Goal: Navigation & Orientation: Find specific page/section

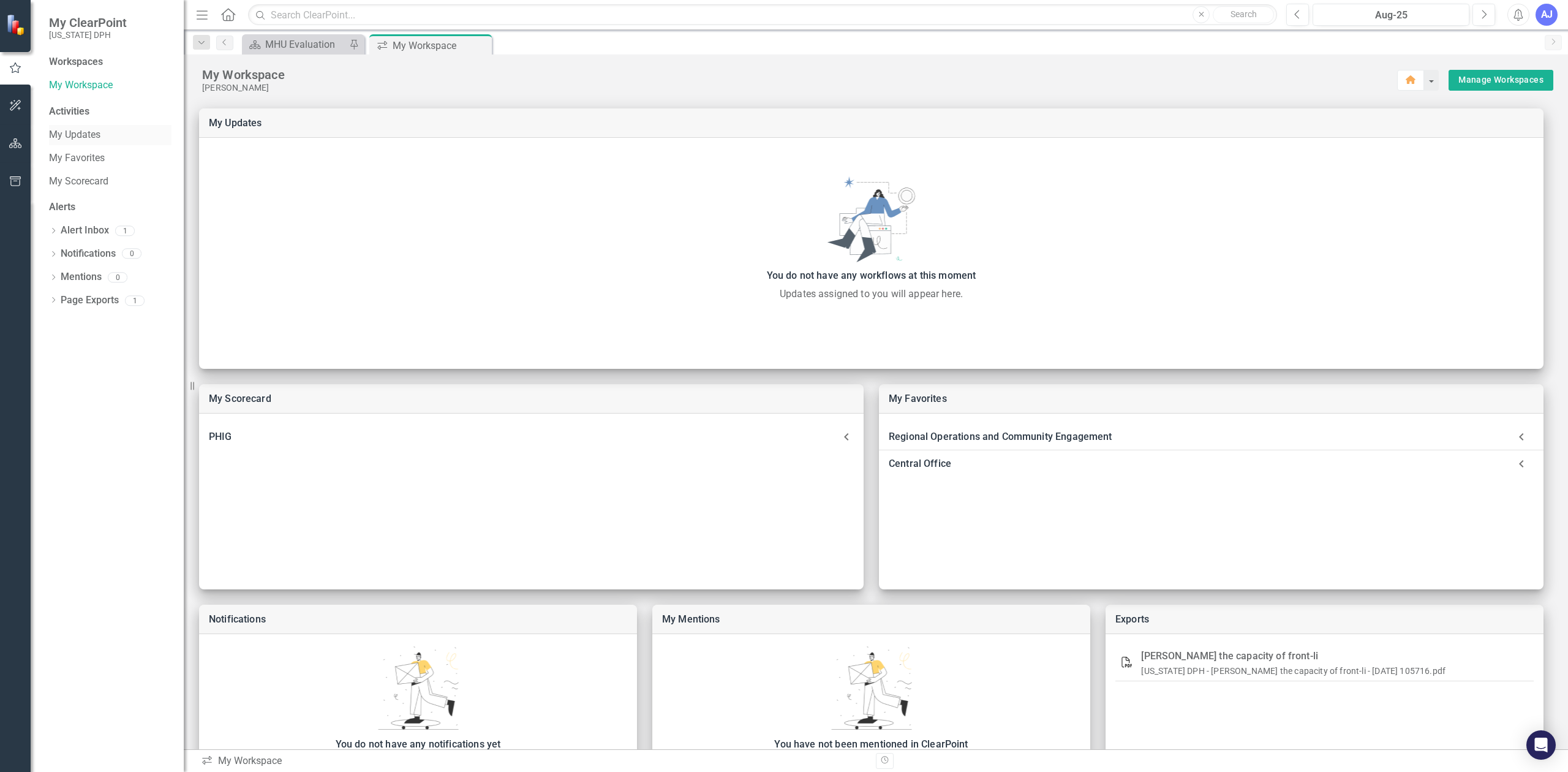
click at [82, 142] on div "My Updates" at bounding box center [110, 135] width 122 height 20
click at [86, 158] on link "My Favorites" at bounding box center [110, 158] width 122 height 14
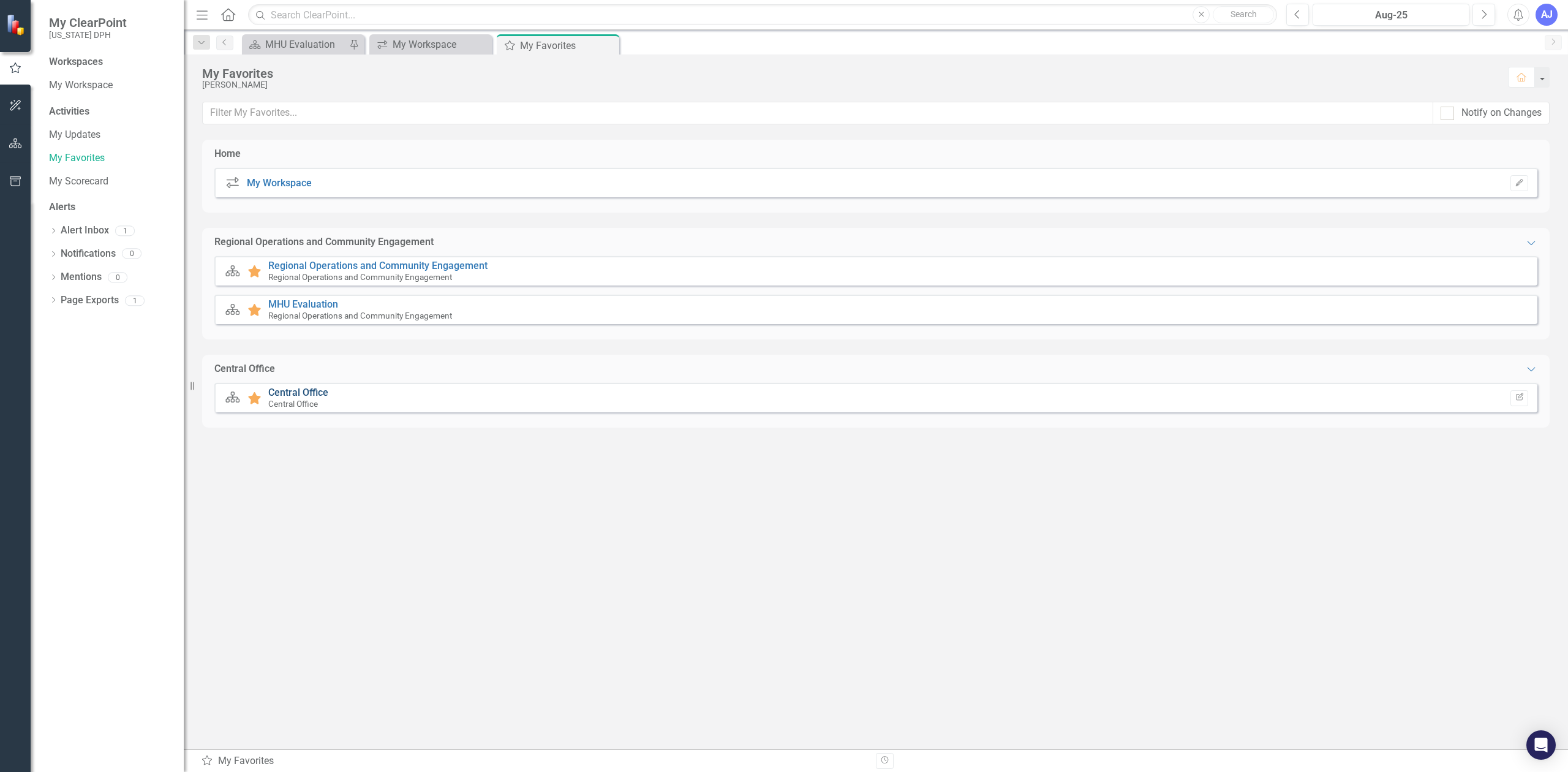
click at [309, 391] on link "Central Office" at bounding box center [298, 392] width 60 height 11
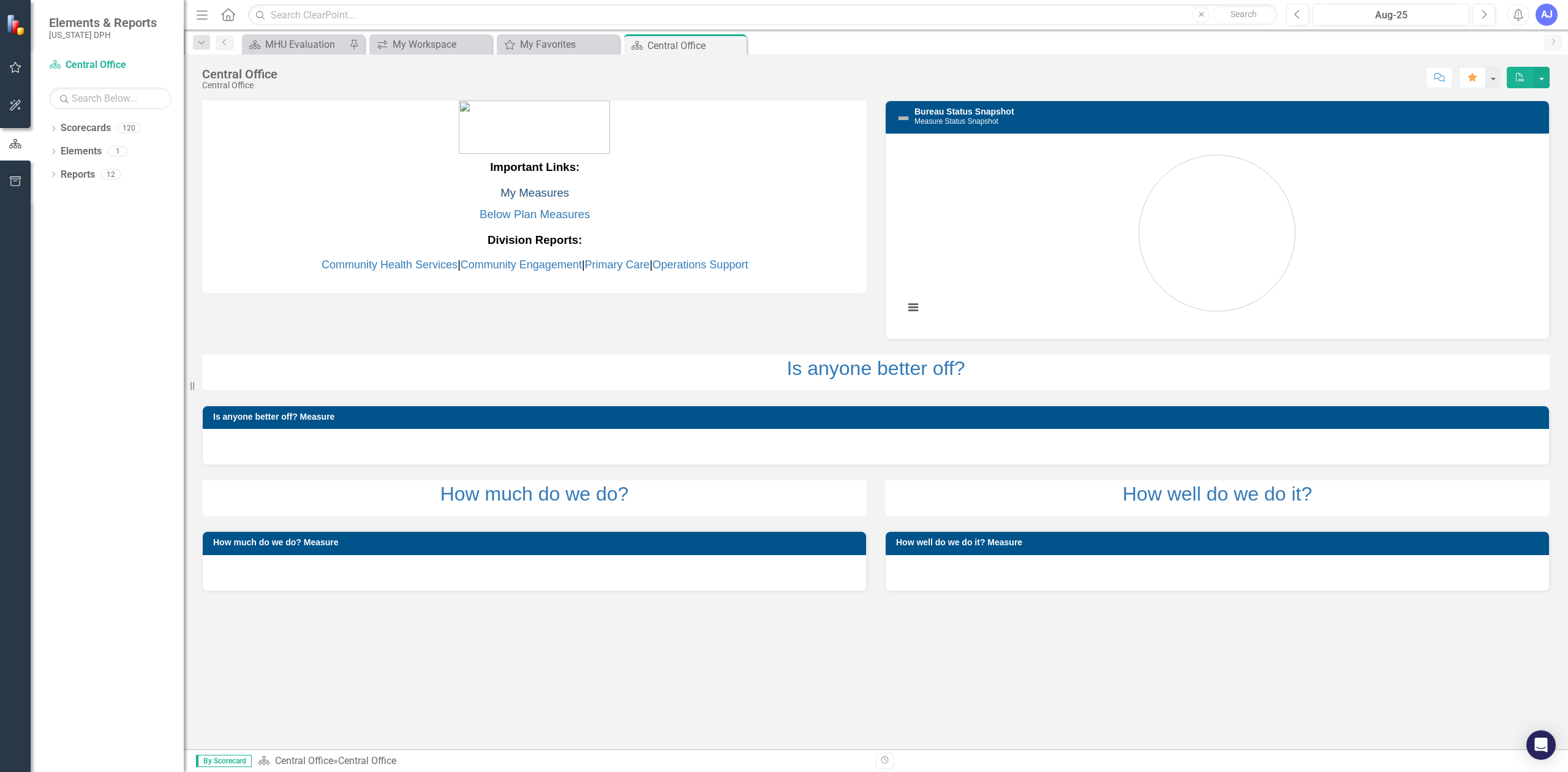
click at [533, 196] on link "My Measures" at bounding box center [535, 192] width 69 height 13
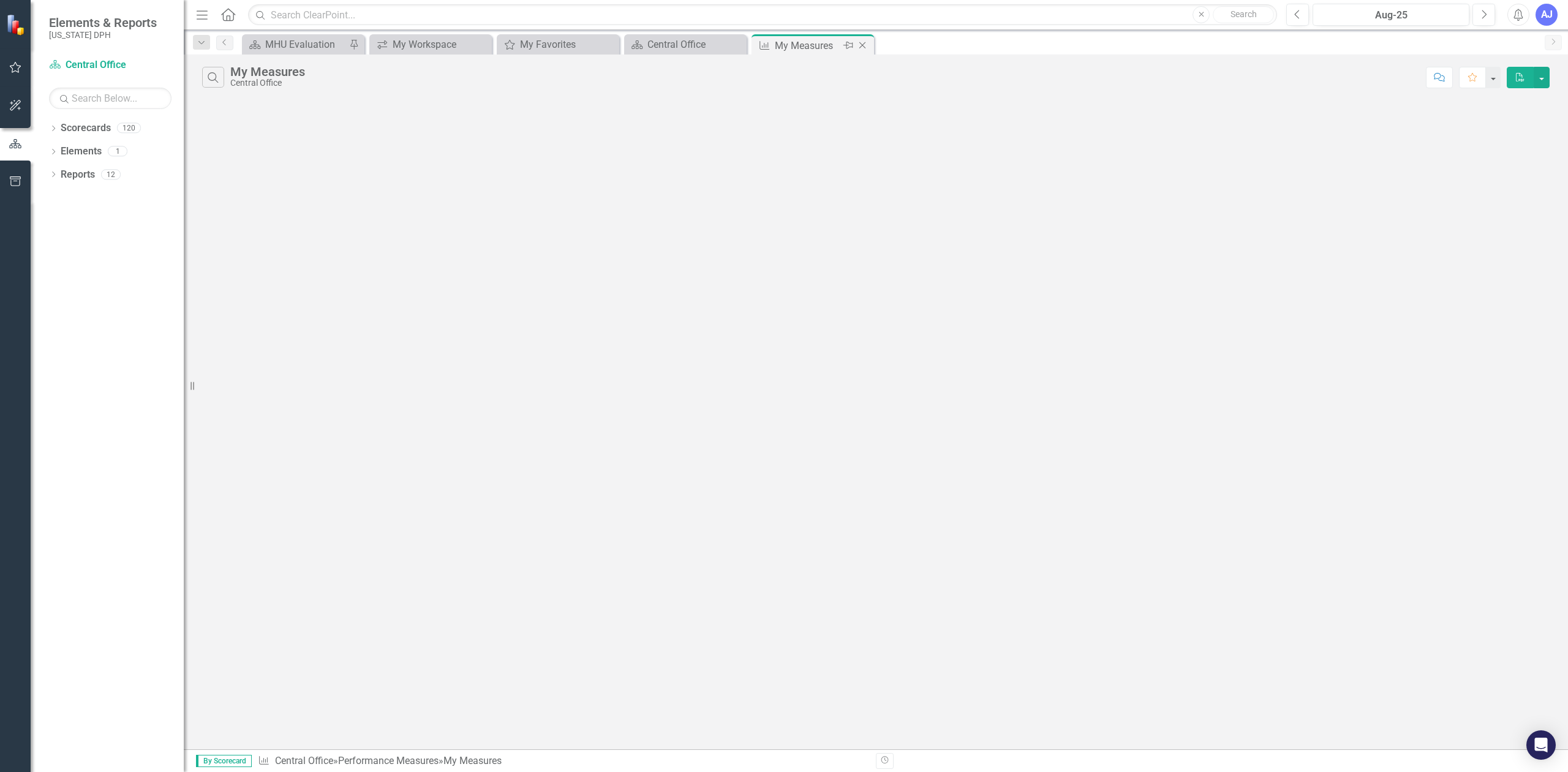
click at [862, 47] on icon "Close" at bounding box center [862, 45] width 12 height 9
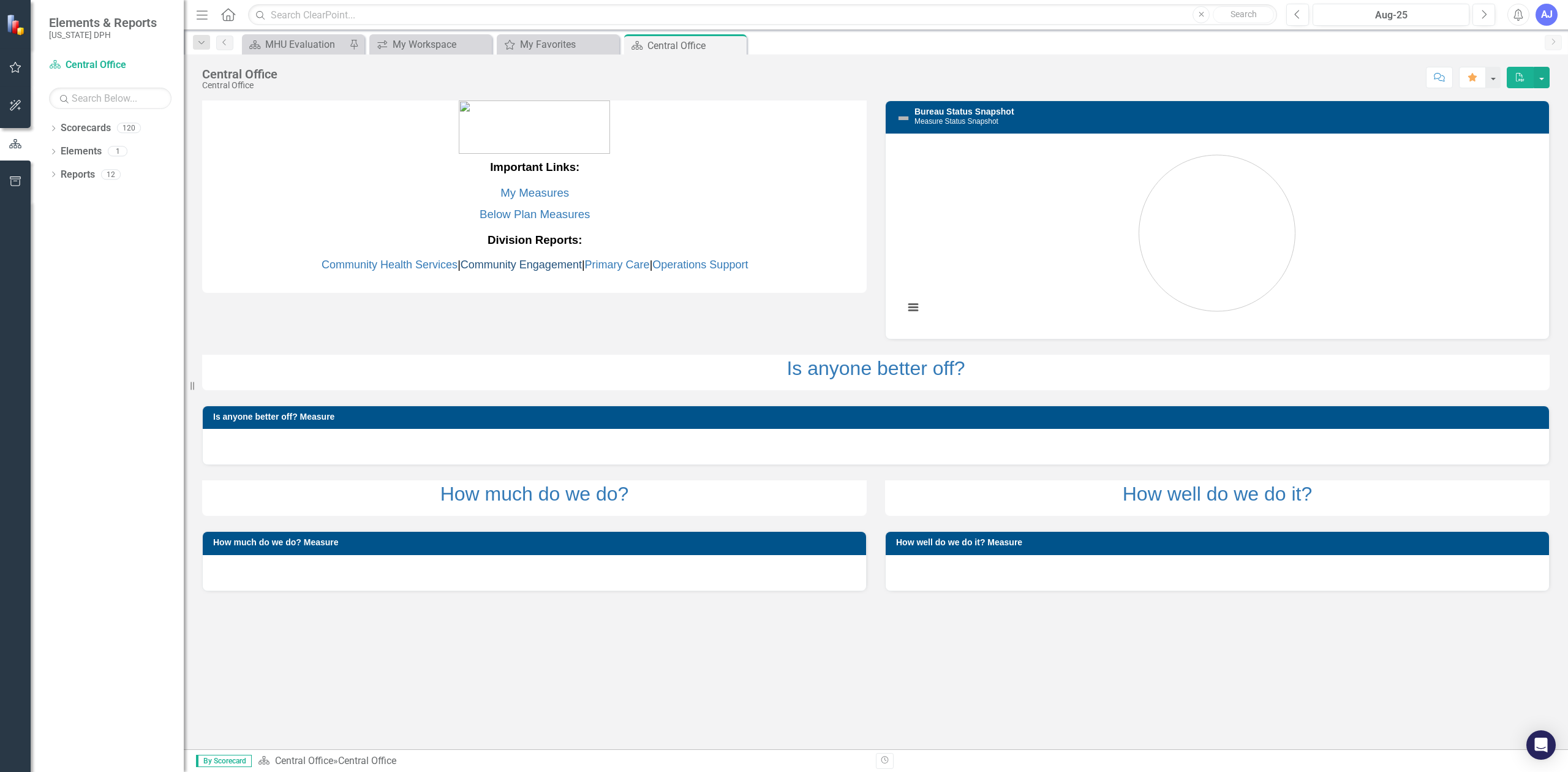
click at [500, 263] on link "Community Engagement" at bounding box center [521, 265] width 122 height 12
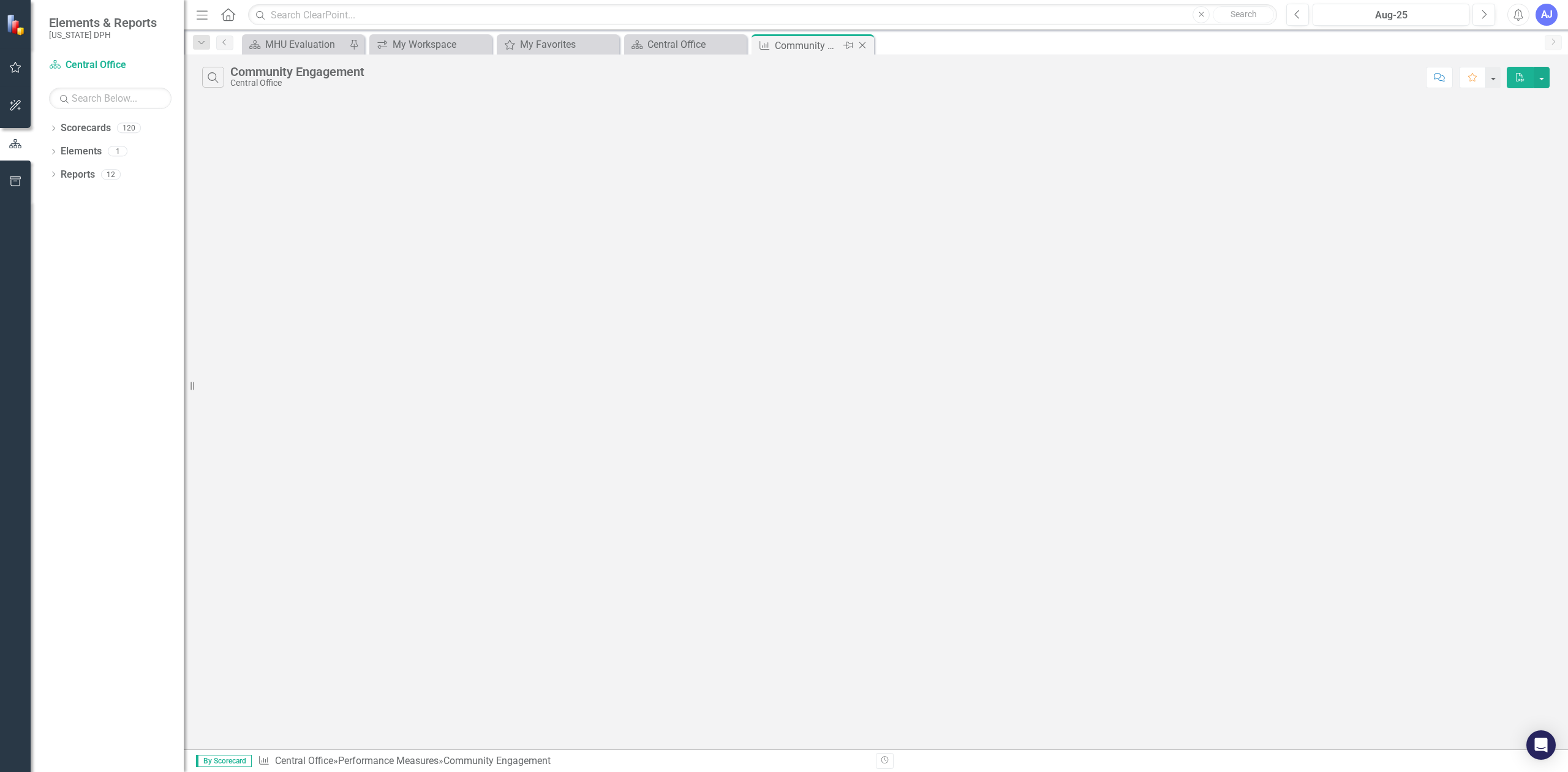
click at [866, 46] on icon "Close" at bounding box center [862, 45] width 12 height 9
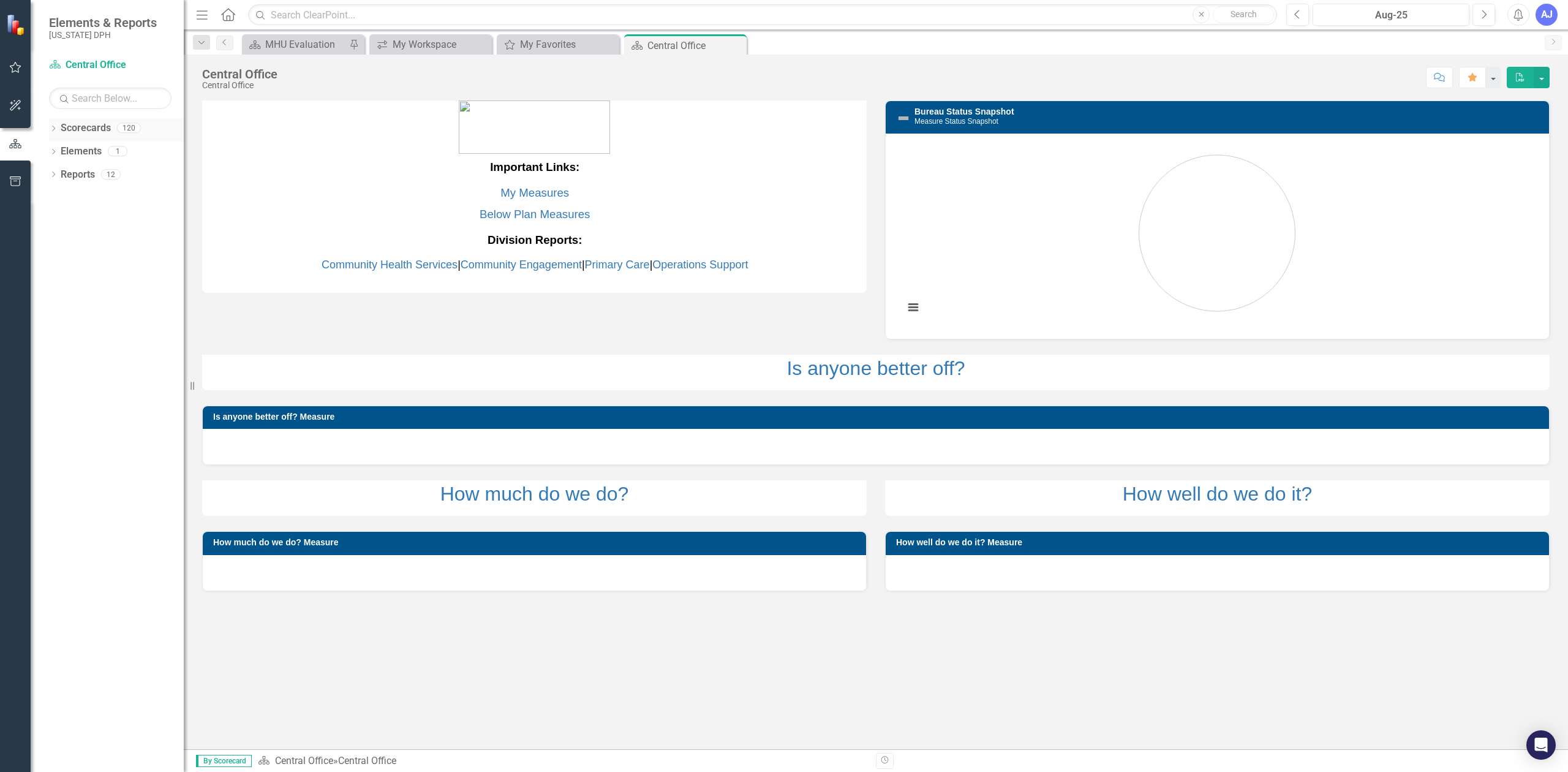
click at [76, 129] on link "Scorecards" at bounding box center [85, 129] width 50 height 14
click at [84, 60] on link "Scorecard Central Office" at bounding box center [110, 65] width 122 height 14
click at [337, 39] on div "MHU Evaluation" at bounding box center [306, 45] width 81 height 16
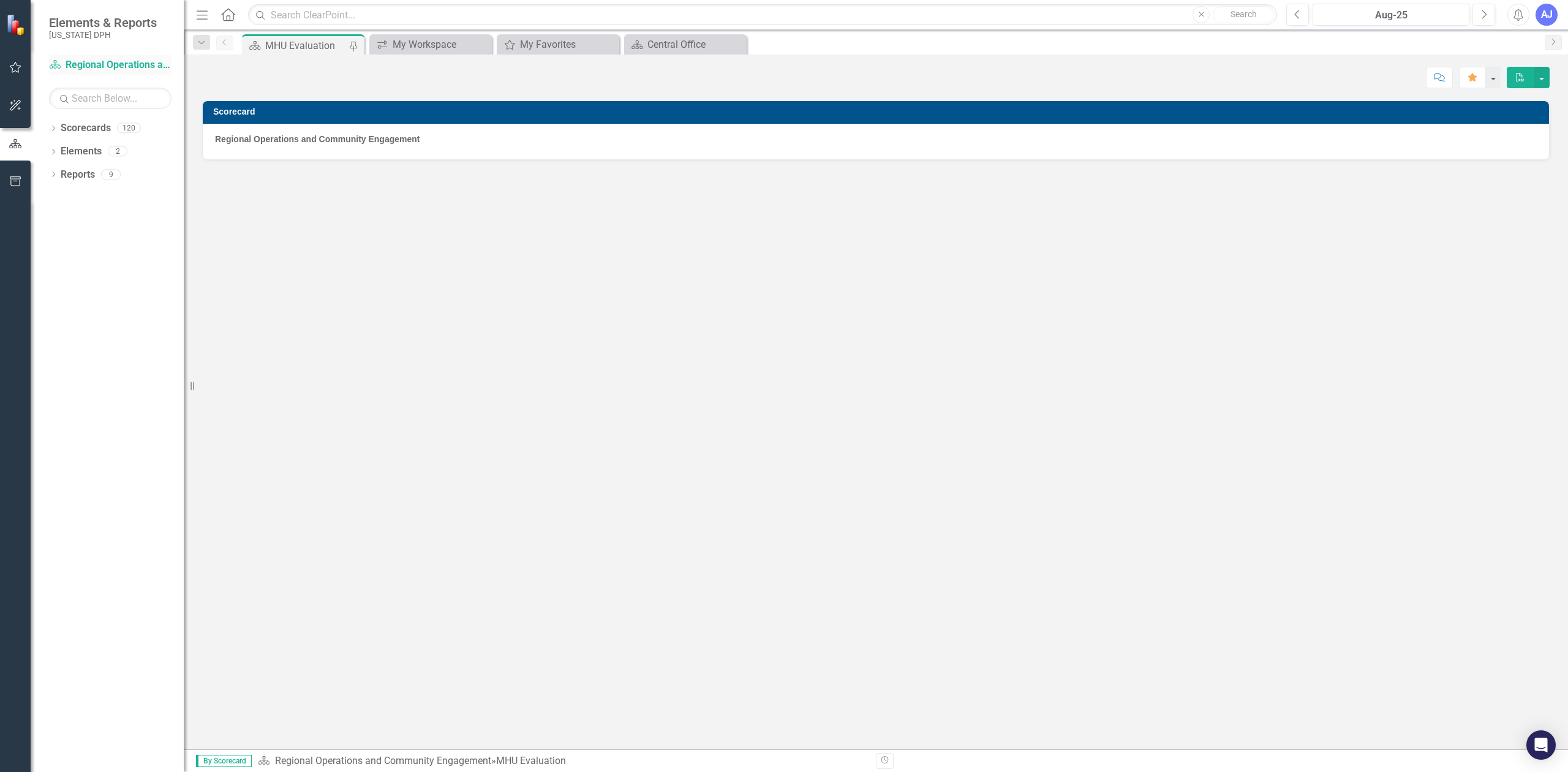
click at [106, 66] on link "Scorecard Regional Operations and Community Engagement" at bounding box center [110, 65] width 122 height 14
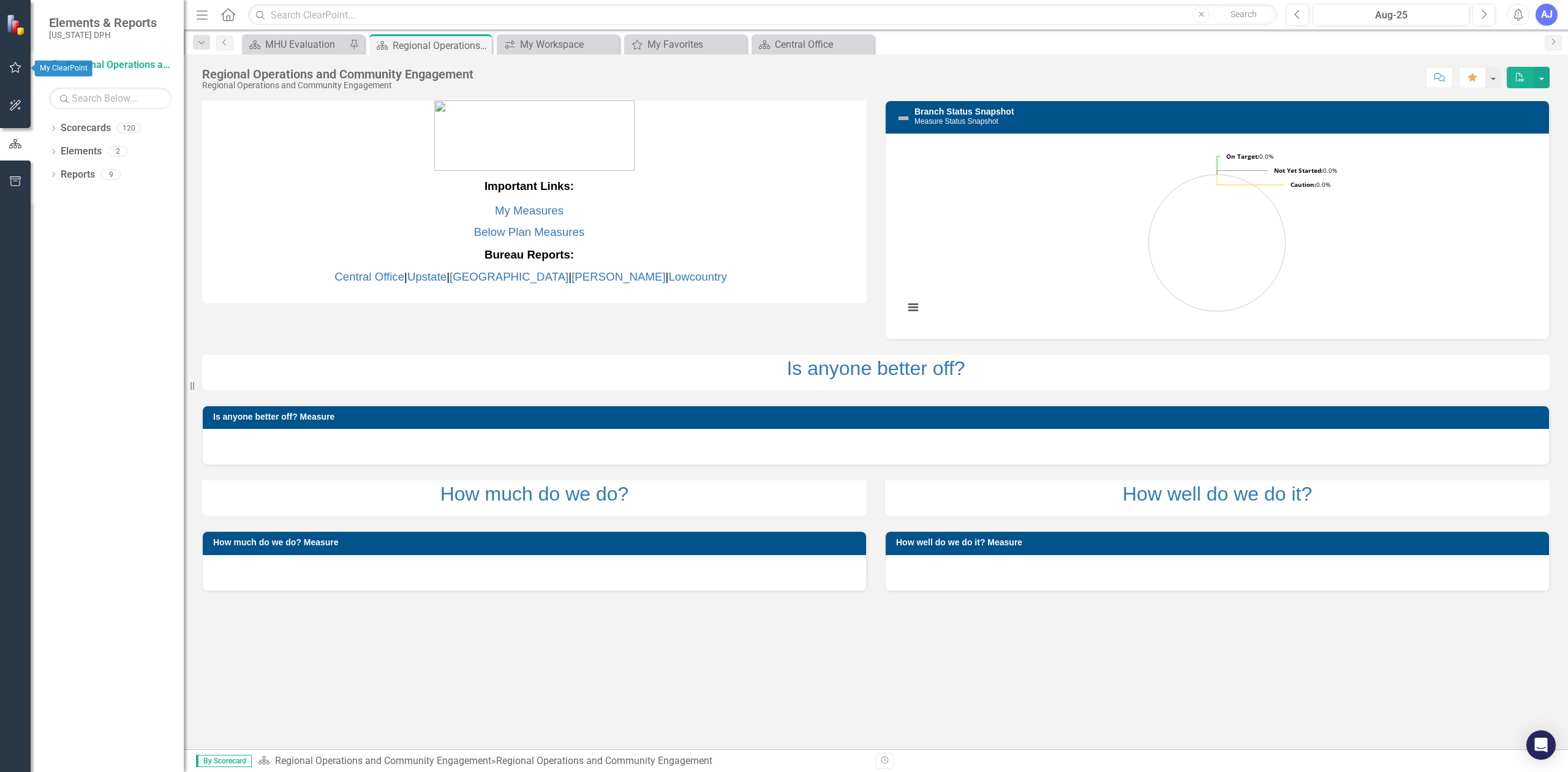
click at [11, 69] on icon "button" at bounding box center [16, 66] width 13 height 9
click at [86, 233] on link "Alert Inbox" at bounding box center [85, 230] width 48 height 14
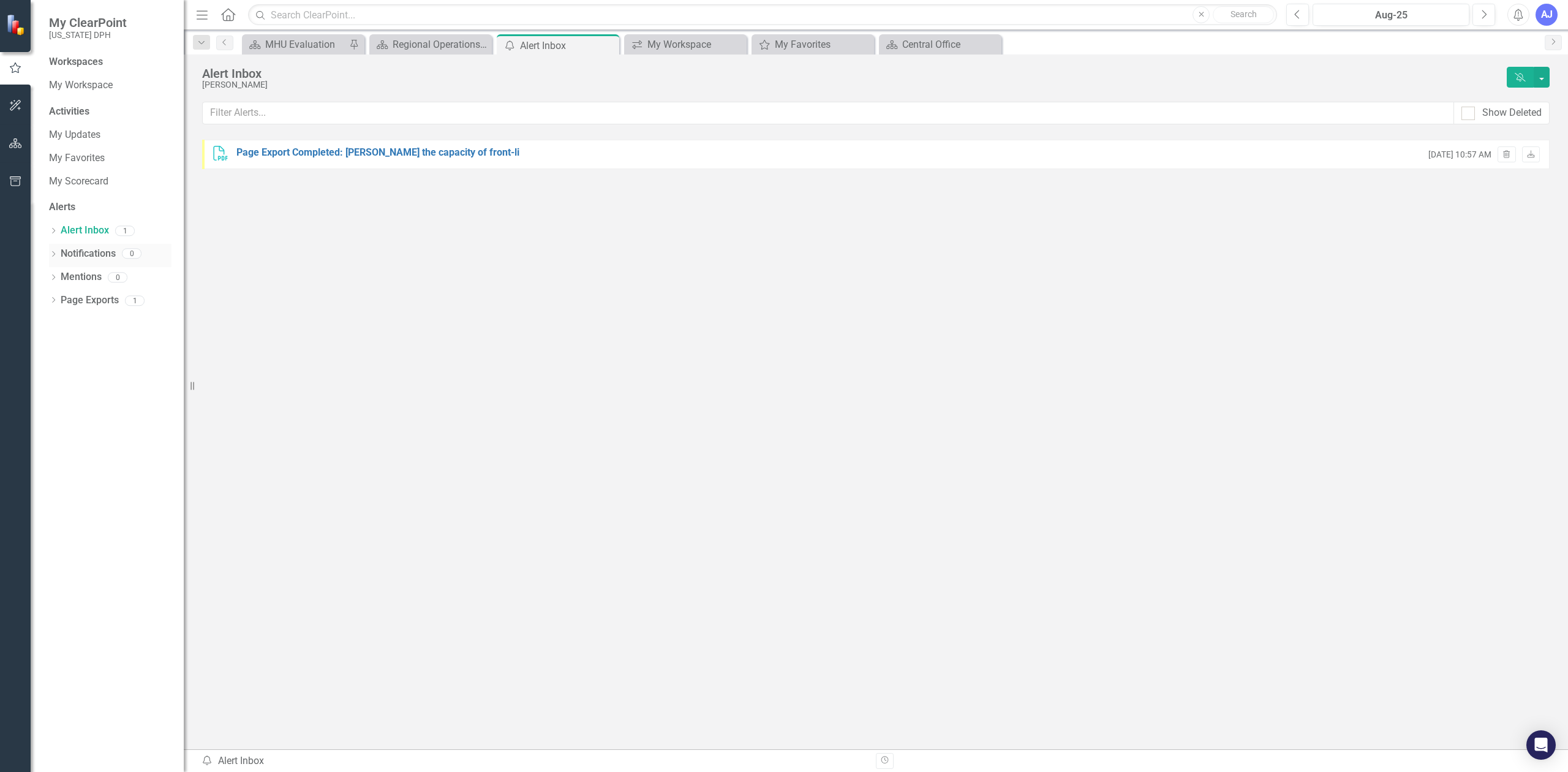
click at [87, 260] on link "Notifications" at bounding box center [88, 254] width 55 height 14
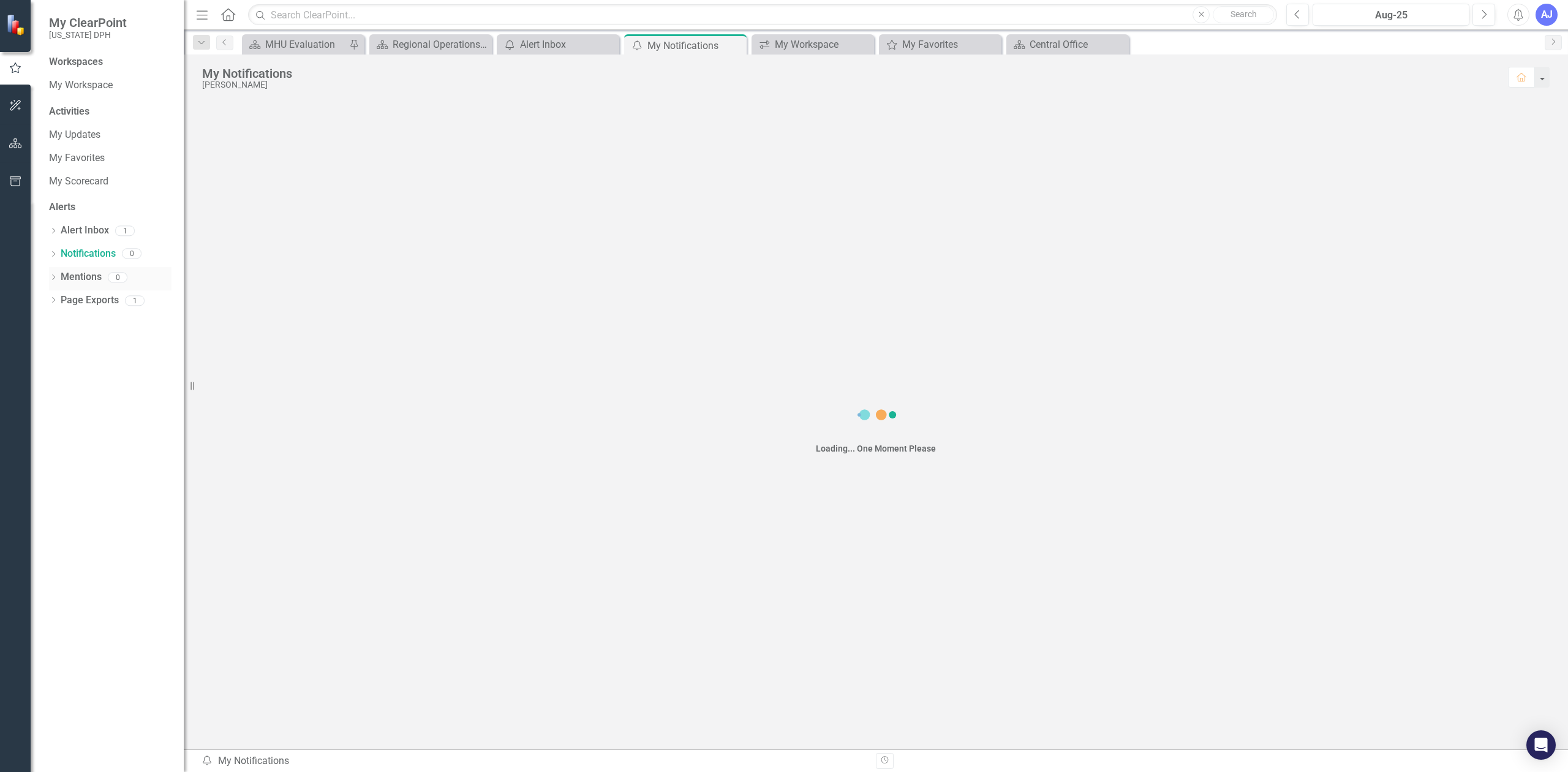
click at [85, 287] on div "Mentions 0" at bounding box center [116, 279] width 111 height 23
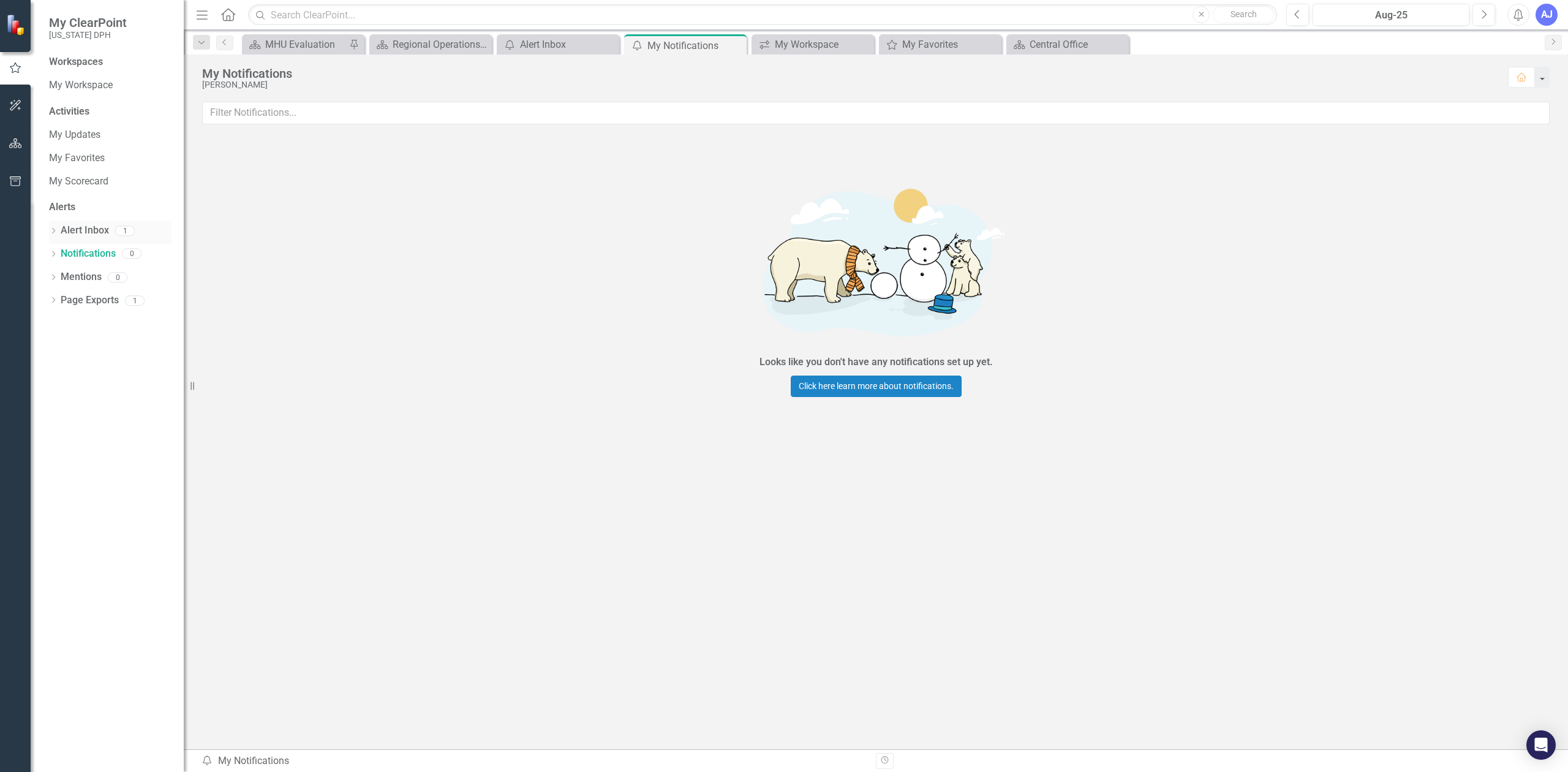
click at [94, 224] on link "Alert Inbox" at bounding box center [85, 230] width 48 height 14
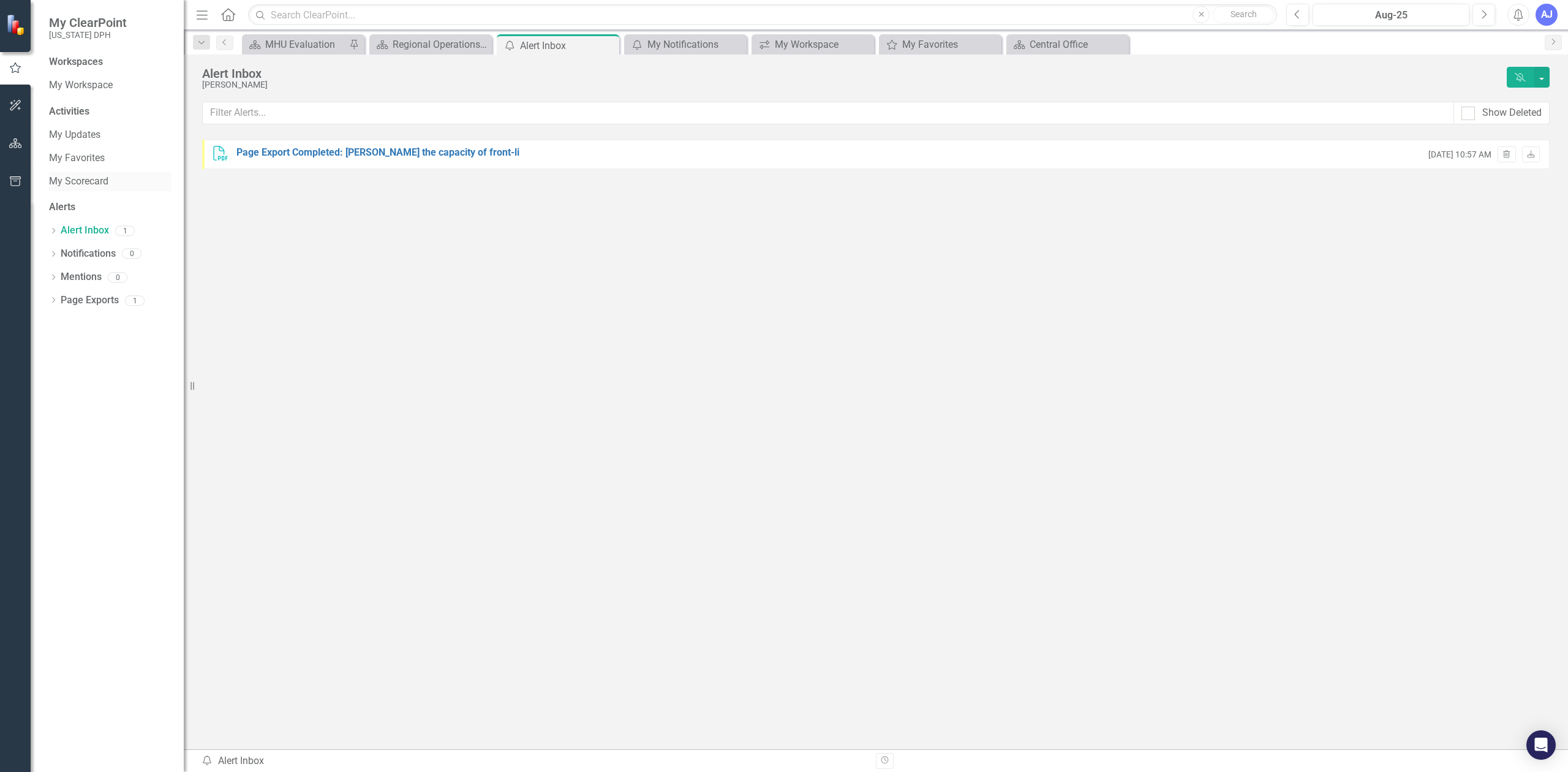
click at [96, 184] on link "My Scorecard" at bounding box center [110, 181] width 122 height 14
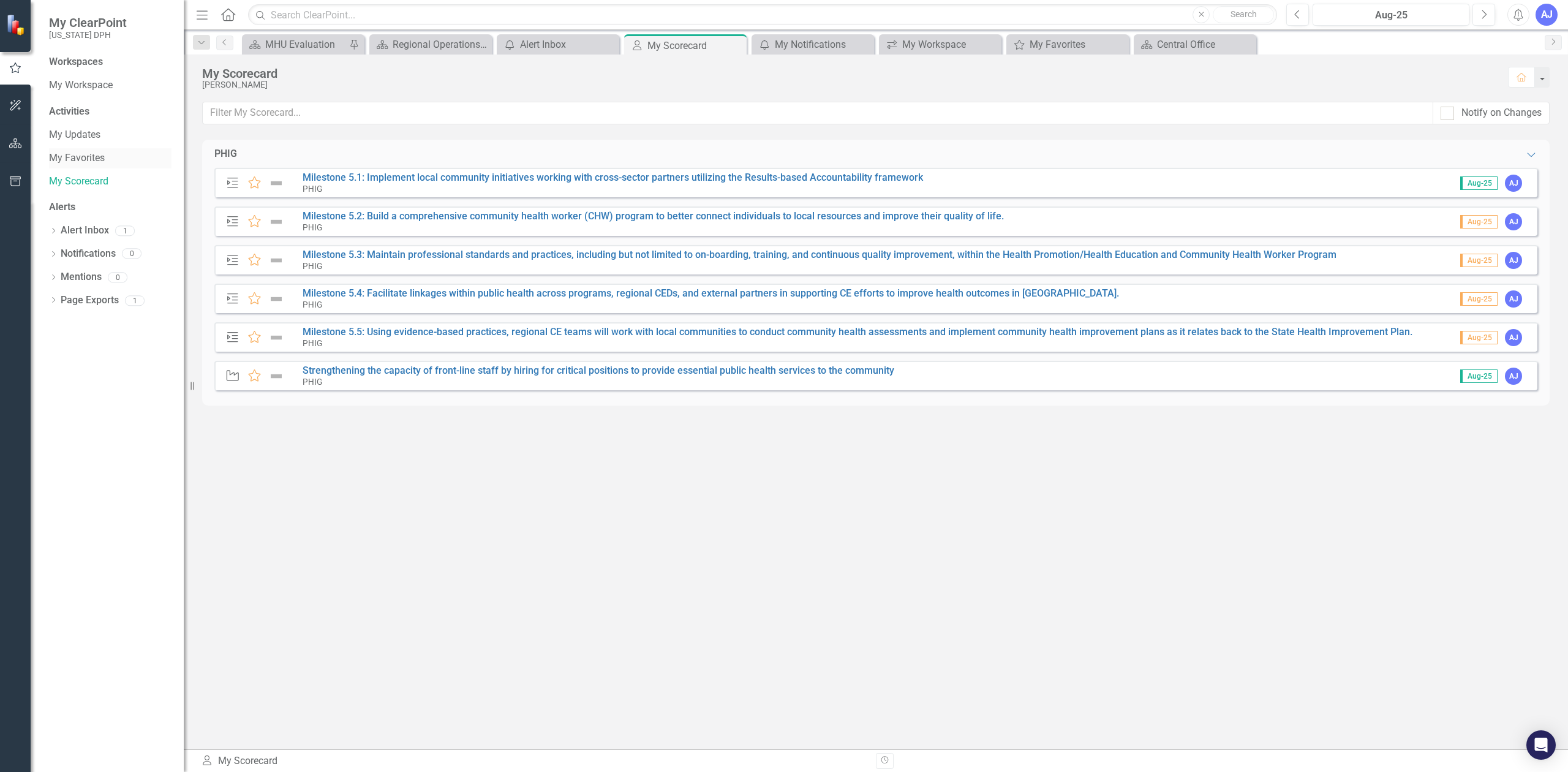
click at [88, 164] on link "My Favorites" at bounding box center [110, 158] width 122 height 14
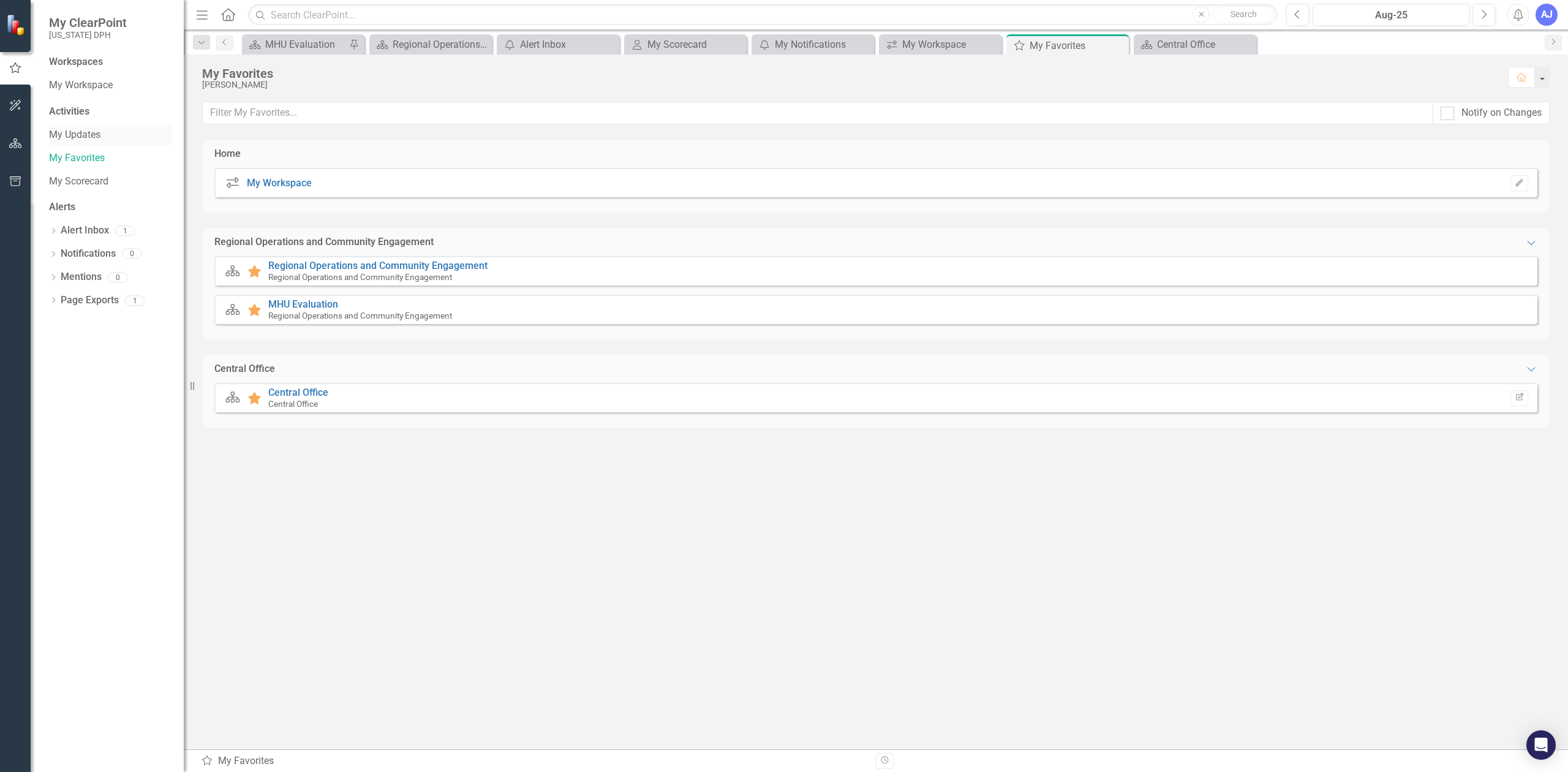
click at [79, 135] on link "My Updates" at bounding box center [110, 135] width 122 height 14
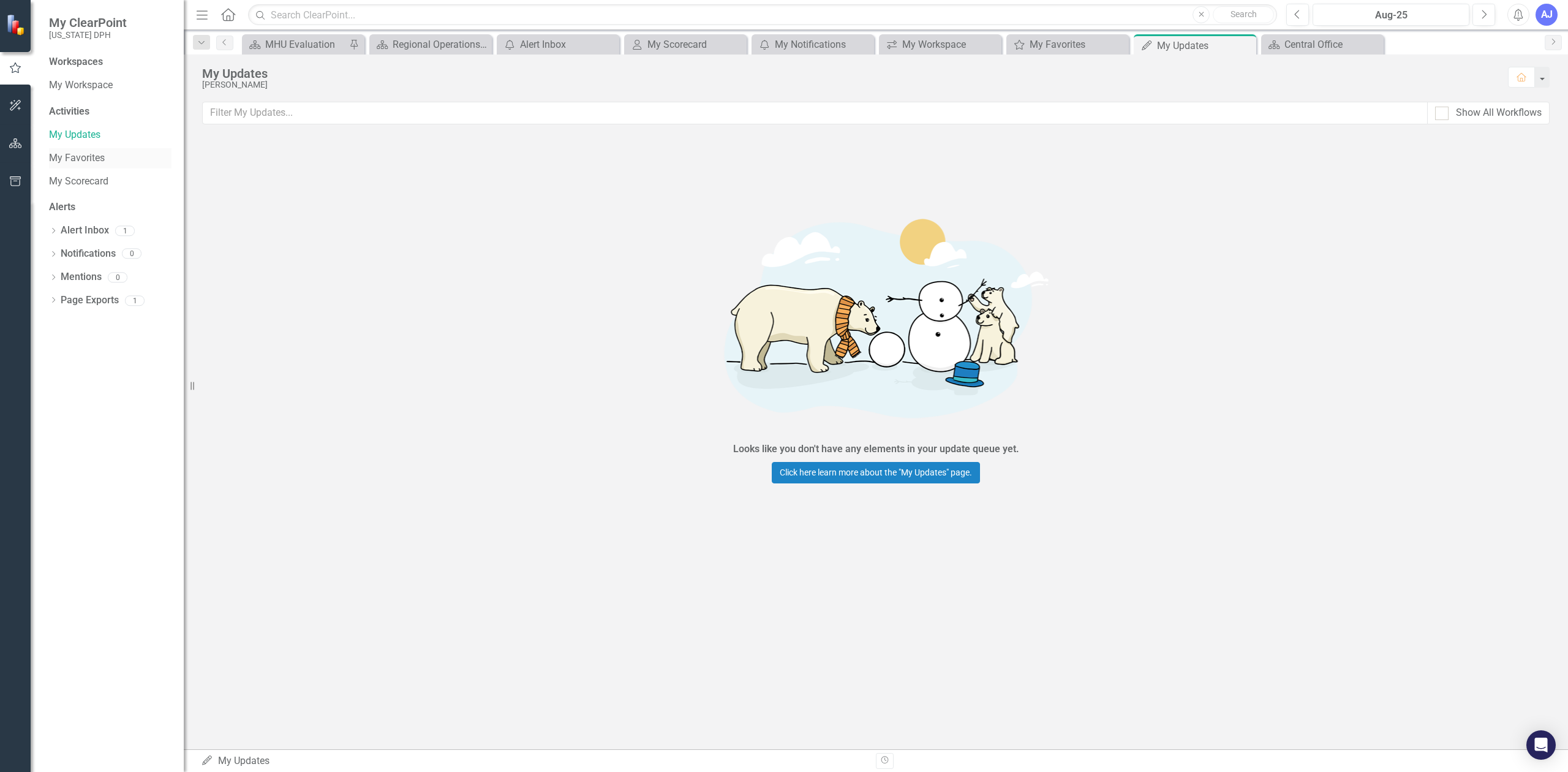
click at [79, 155] on link "My Favorites" at bounding box center [110, 158] width 122 height 14
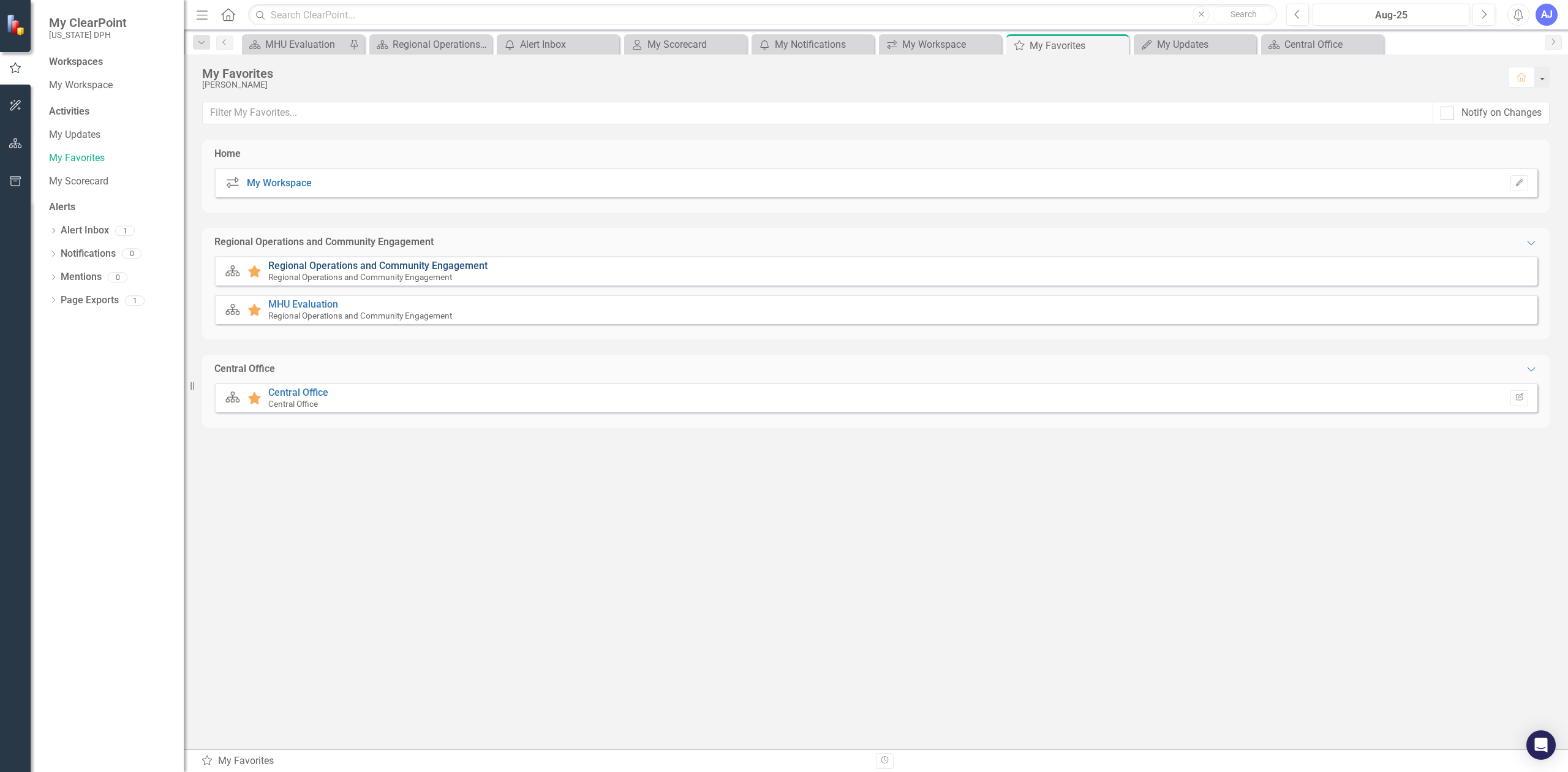
click at [361, 267] on link "Regional Operations and Community Engagement" at bounding box center [378, 265] width 219 height 11
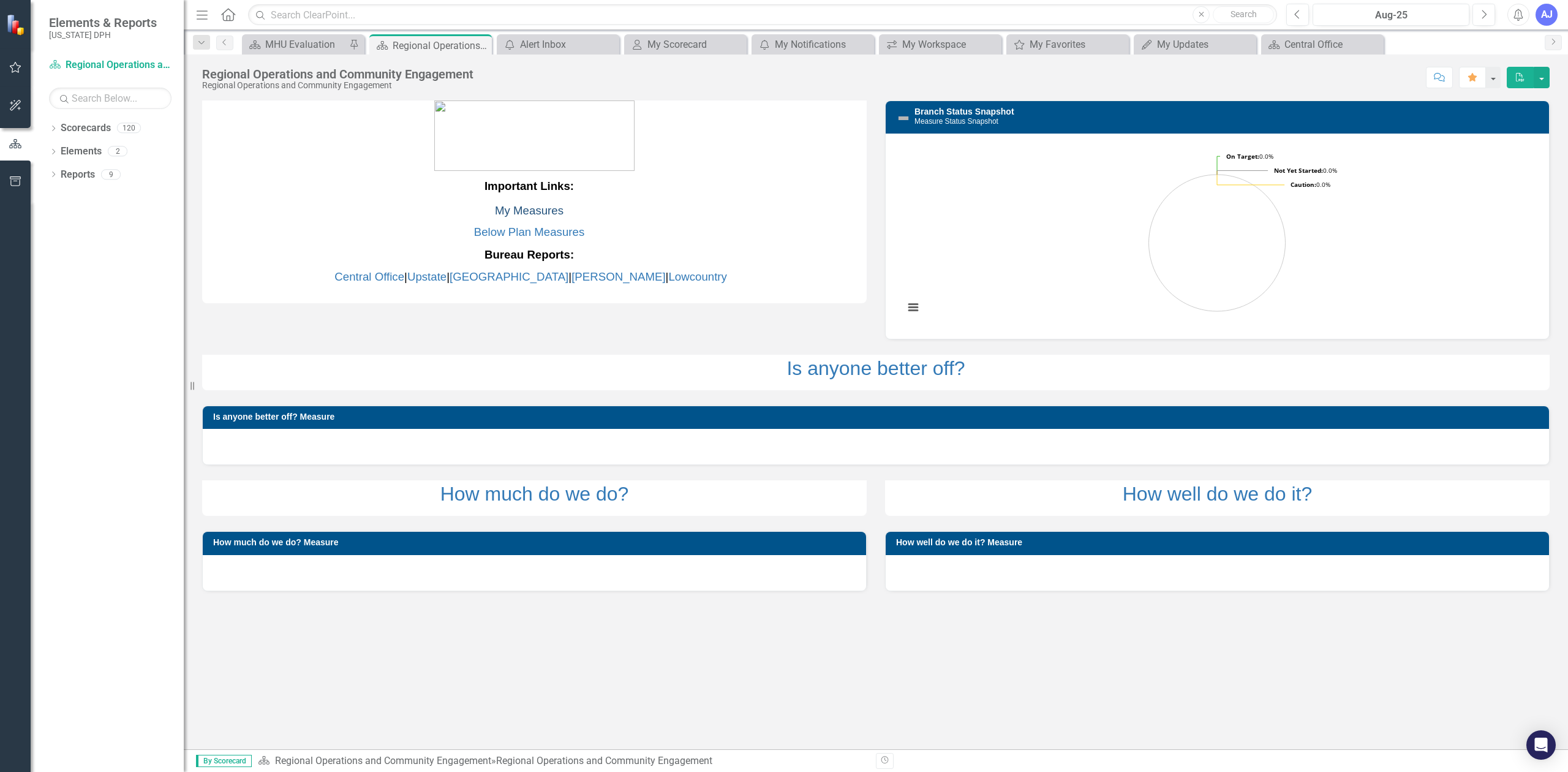
click at [532, 204] on link "My Measures" at bounding box center [530, 210] width 69 height 13
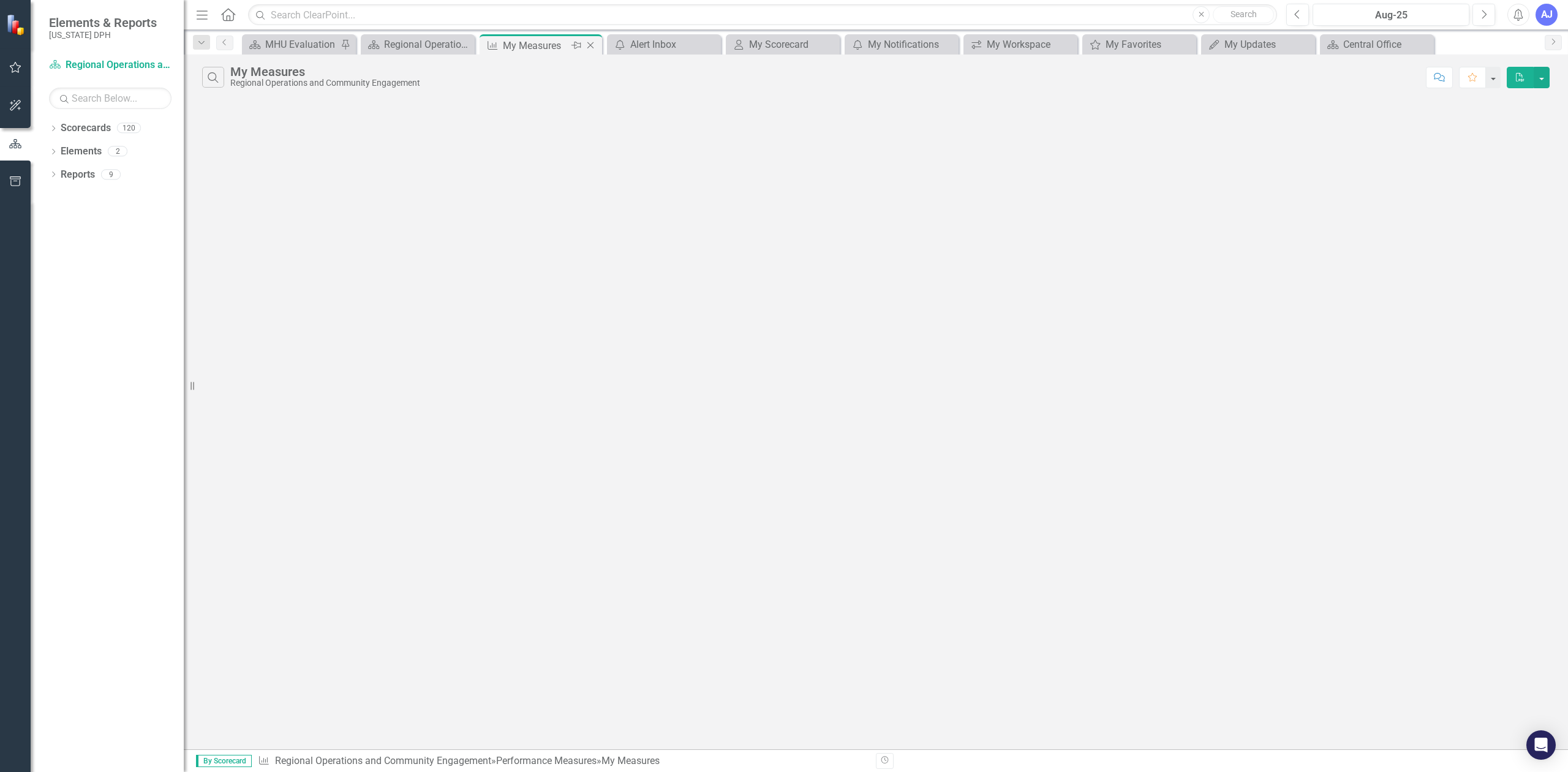
click at [591, 46] on icon at bounding box center [591, 46] width 7 height 7
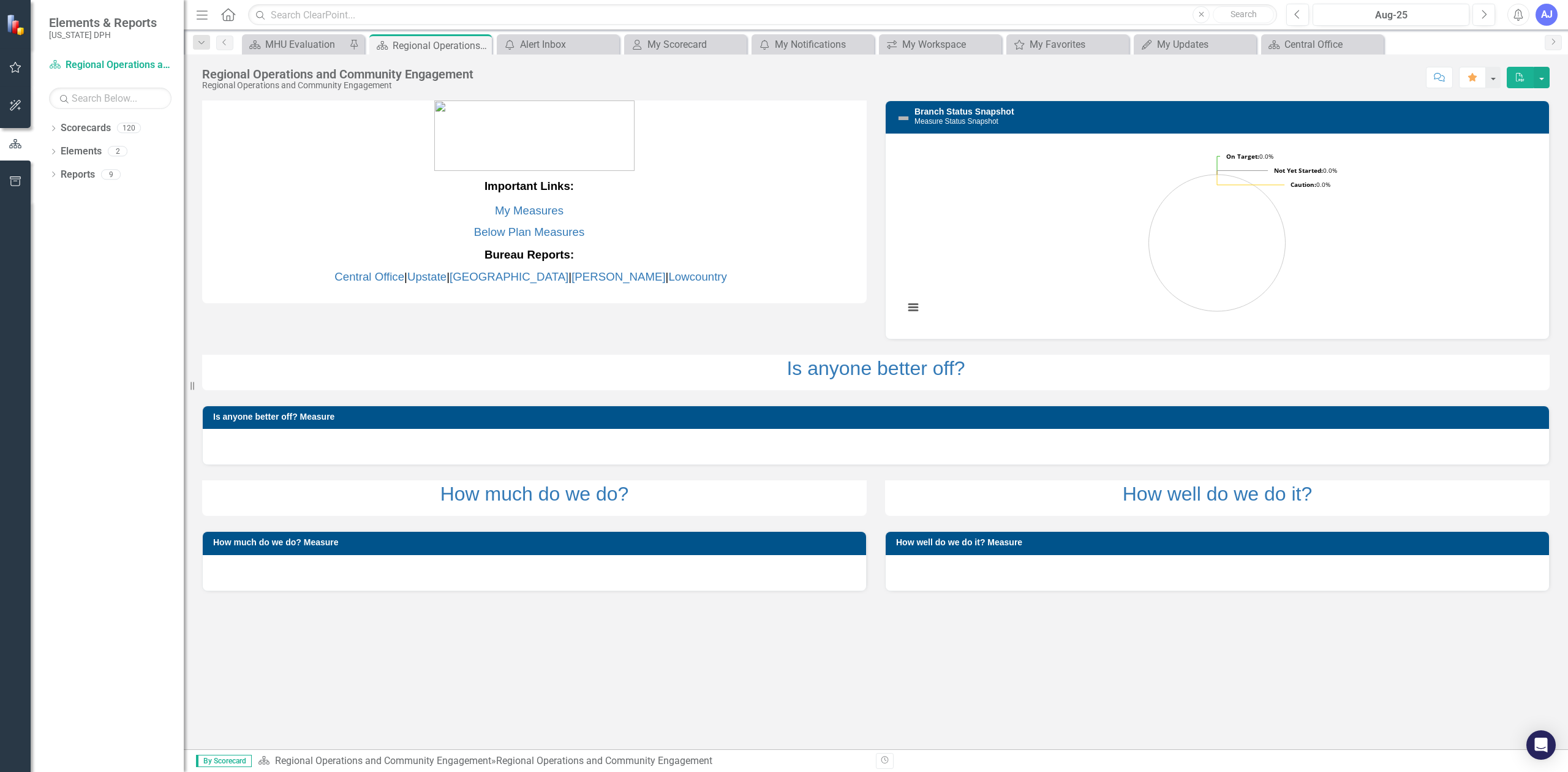
click at [109, 27] on span "Elements & Reports" at bounding box center [103, 22] width 108 height 15
click at [22, 62] on button "button" at bounding box center [16, 68] width 28 height 26
click at [15, 136] on button "button" at bounding box center [16, 144] width 28 height 26
click at [52, 131] on icon "Dropdown" at bounding box center [53, 129] width 9 height 7
click at [57, 145] on div "Dropdown DPH" at bounding box center [119, 151] width 129 height 20
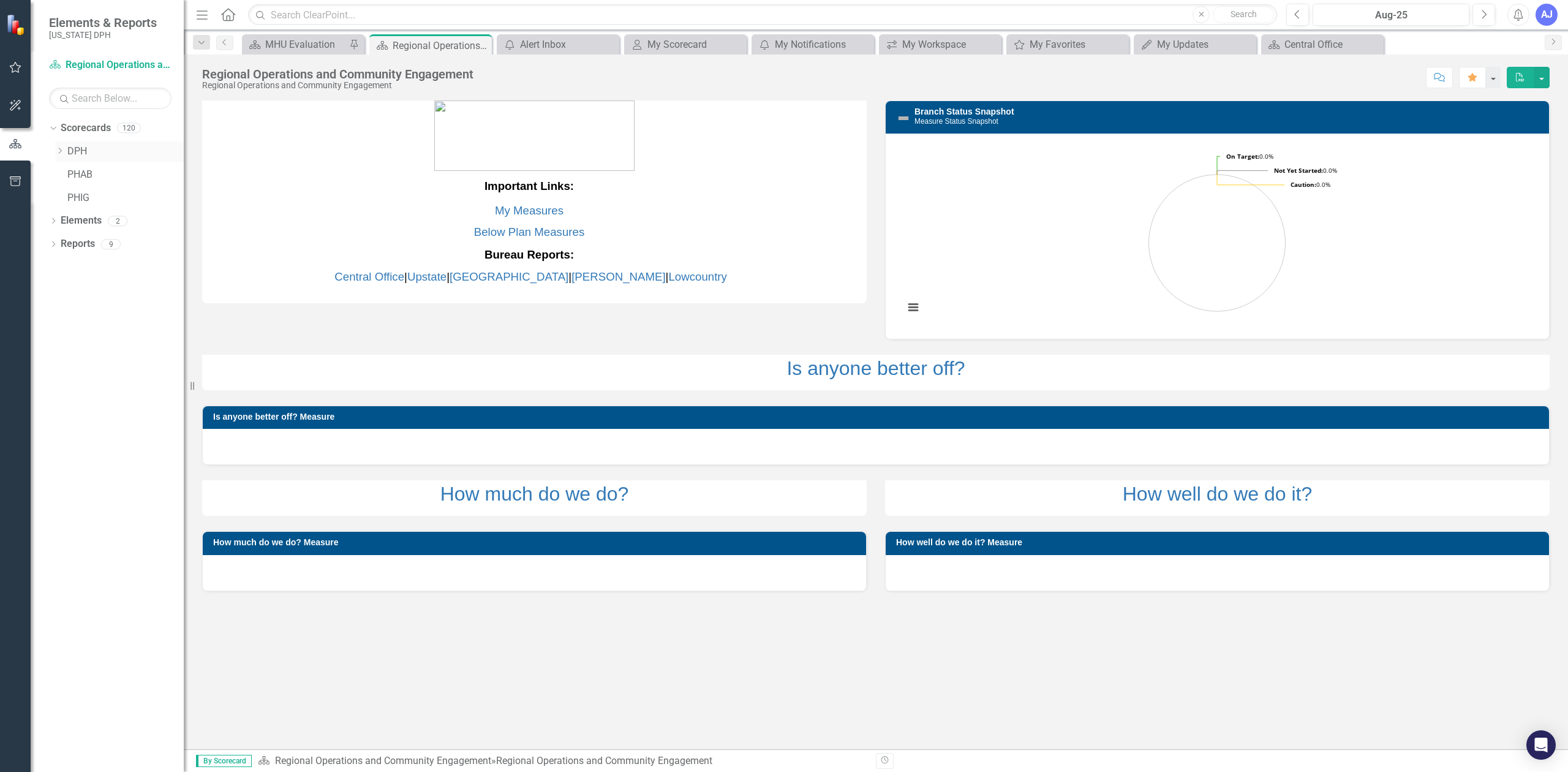
click at [62, 153] on icon "Dropdown" at bounding box center [60, 150] width 9 height 8
click at [74, 336] on icon "Dropdown" at bounding box center [72, 336] width 9 height 8
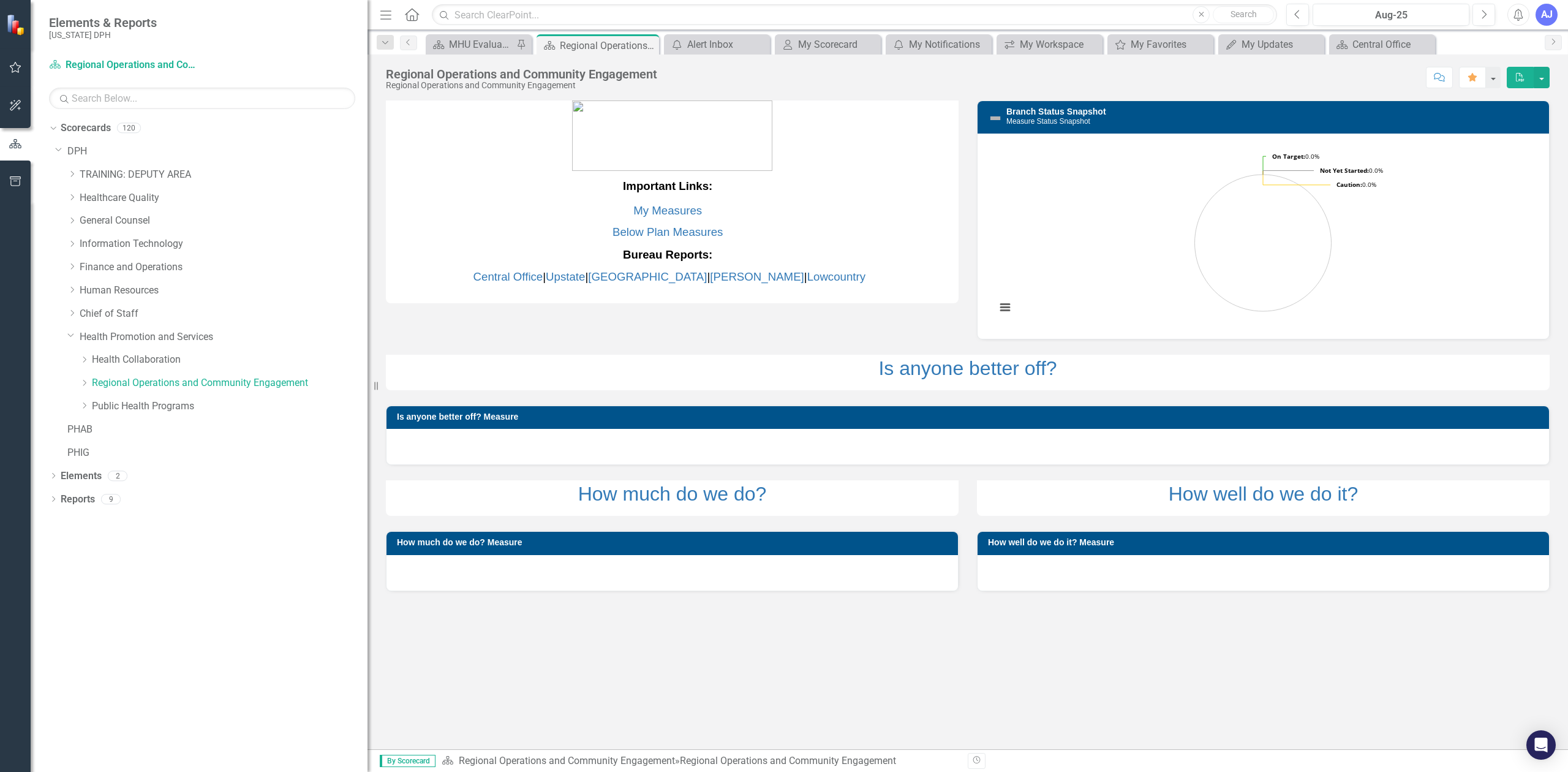
drag, startPoint x: 190, startPoint y: 398, endPoint x: 375, endPoint y: 417, distance: 186.0
click at [375, 417] on div "Resize" at bounding box center [372, 386] width 9 height 772
click at [234, 380] on link "Regional Operations and Community Engagement" at bounding box center [230, 383] width 276 height 14
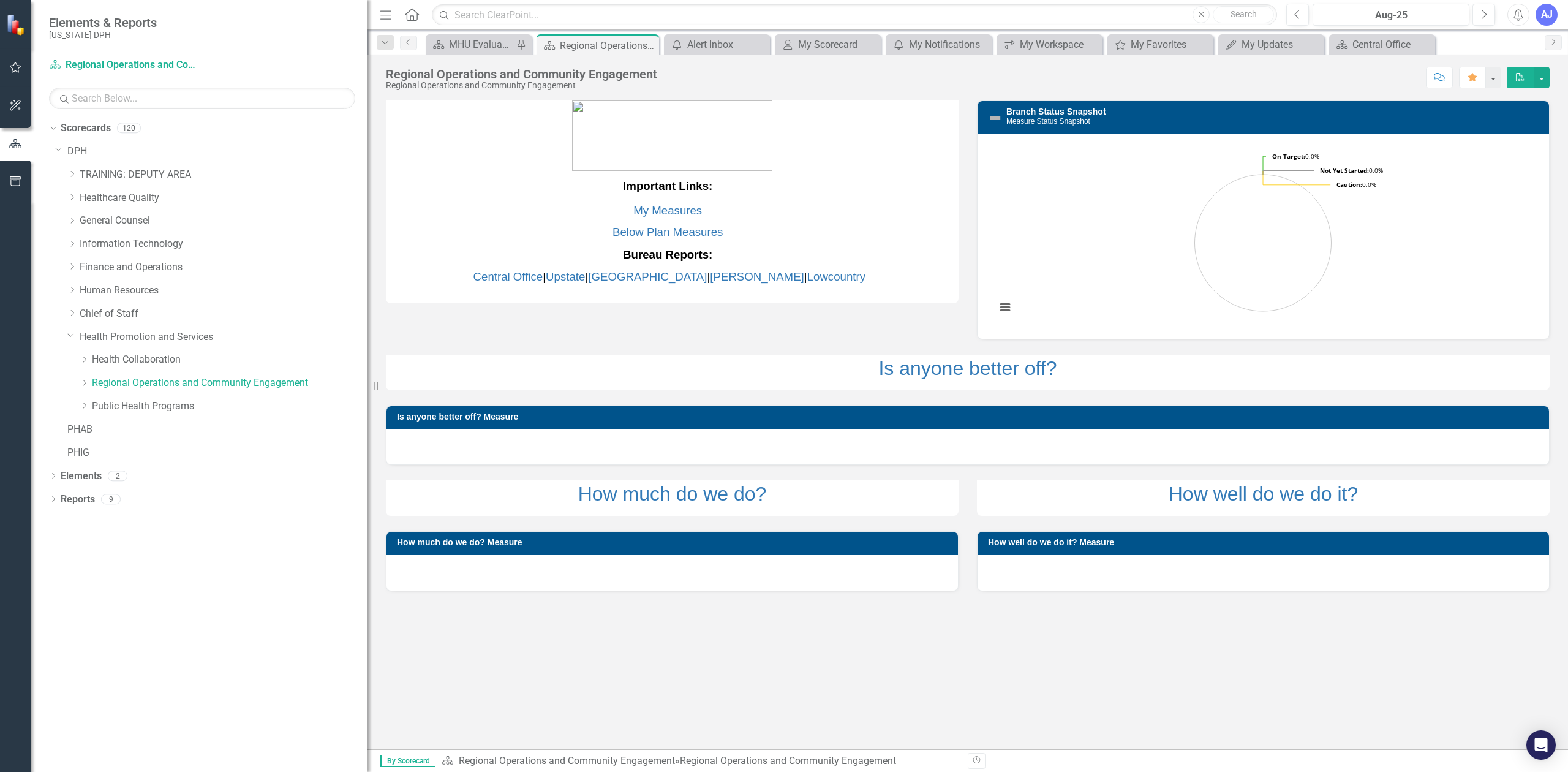
click at [484, 327] on div "Important Links: My Measures Below Plan Measures Bureau Reports: Central Office…" at bounding box center [968, 275] width 1182 height 380
click at [169, 353] on link "Health Collaboration" at bounding box center [230, 360] width 276 height 14
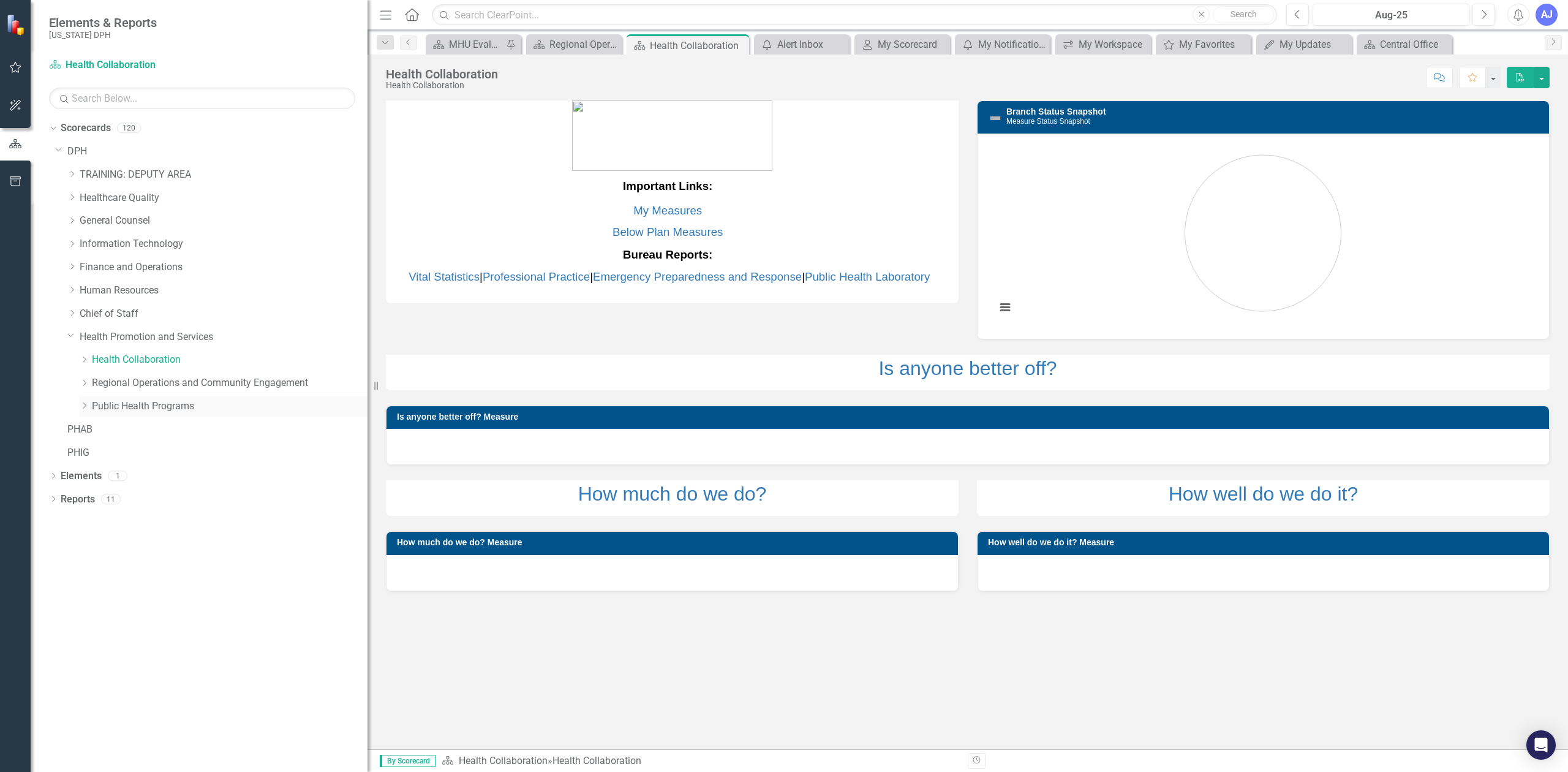
click at [177, 403] on link "Public Health Programs" at bounding box center [230, 406] width 276 height 14
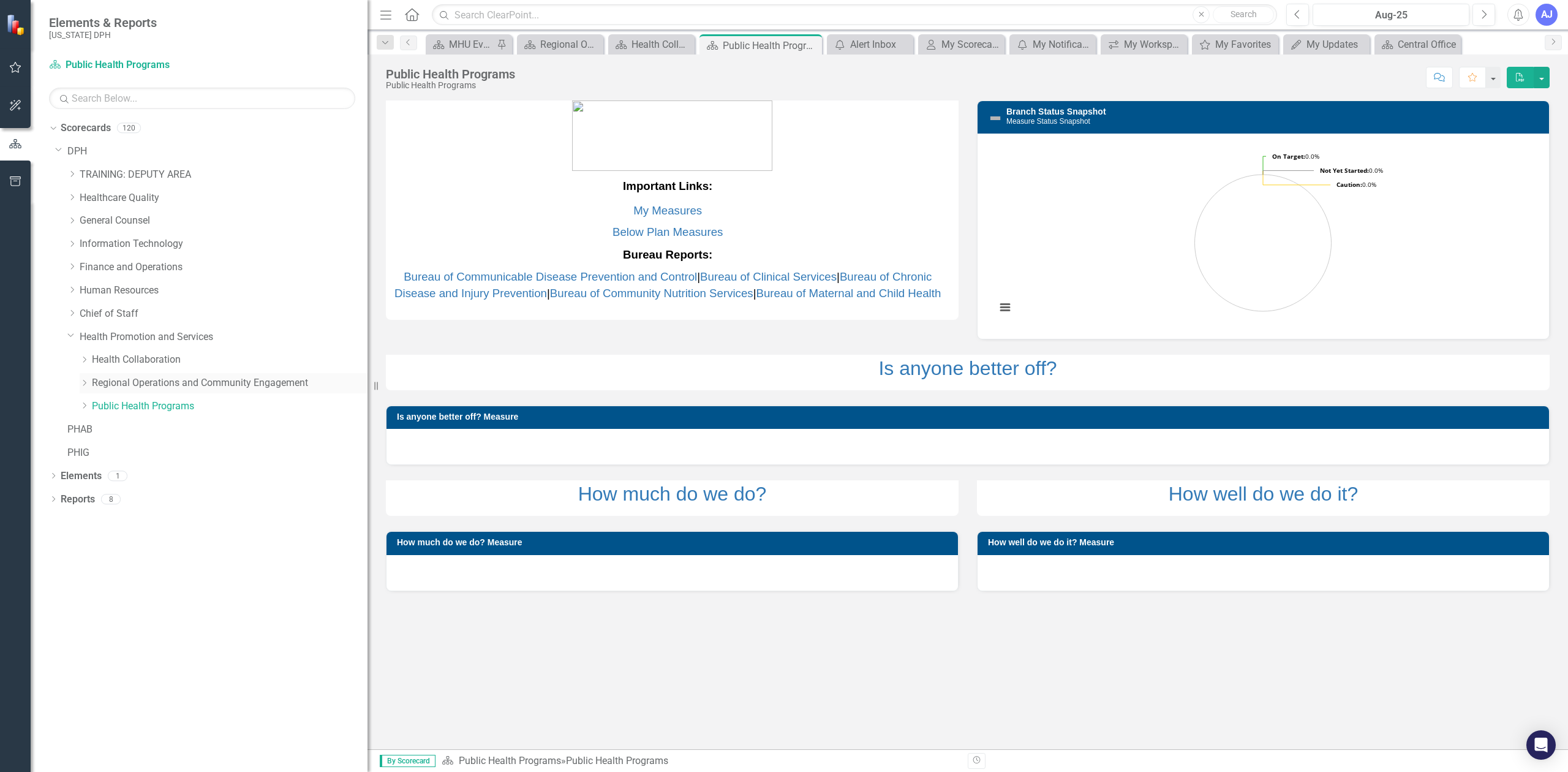
click at [191, 378] on link "Regional Operations and Community Engagement" at bounding box center [230, 383] width 276 height 14
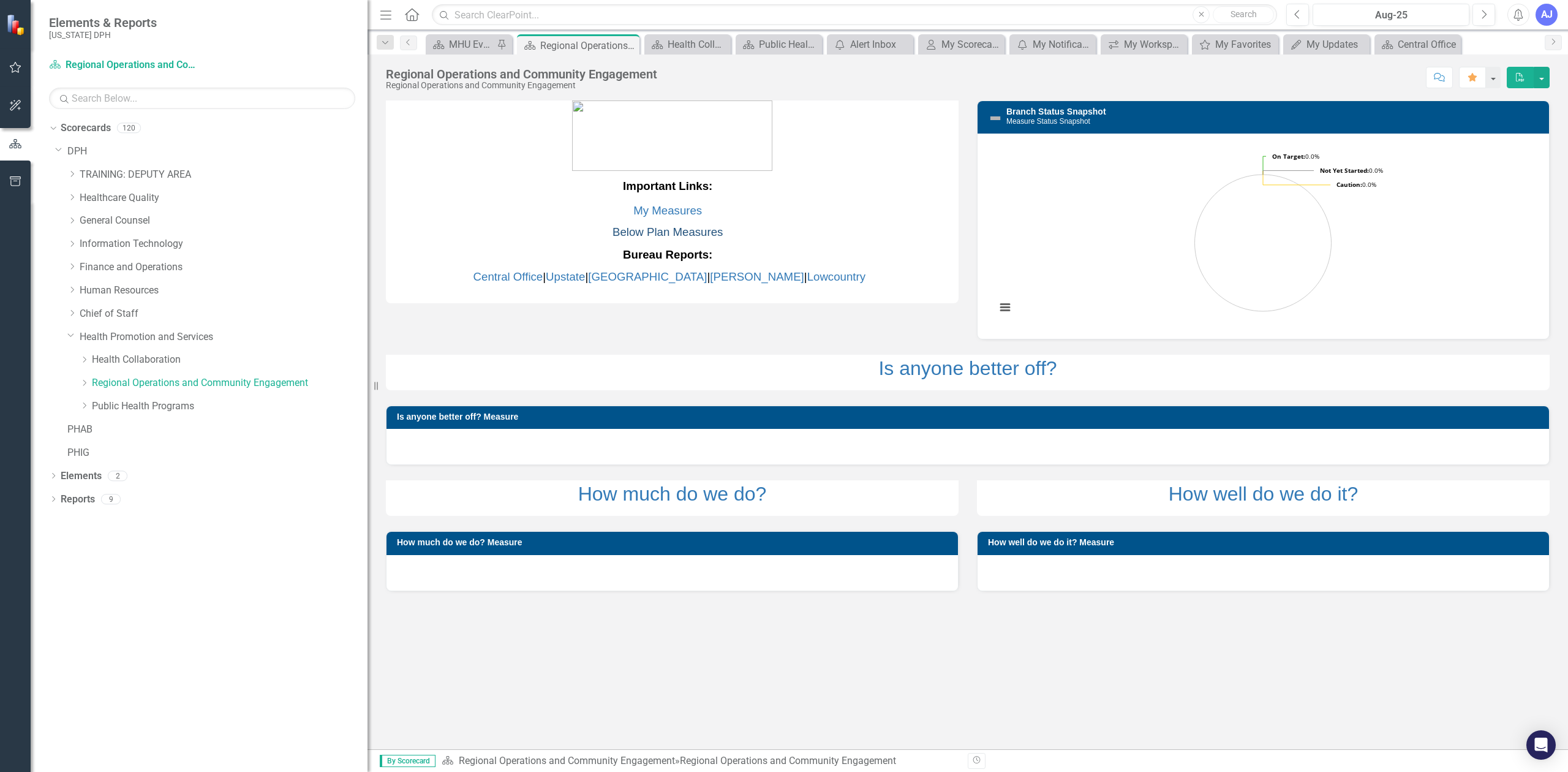
click at [674, 231] on link "Below Plan Measures" at bounding box center [668, 231] width 110 height 13
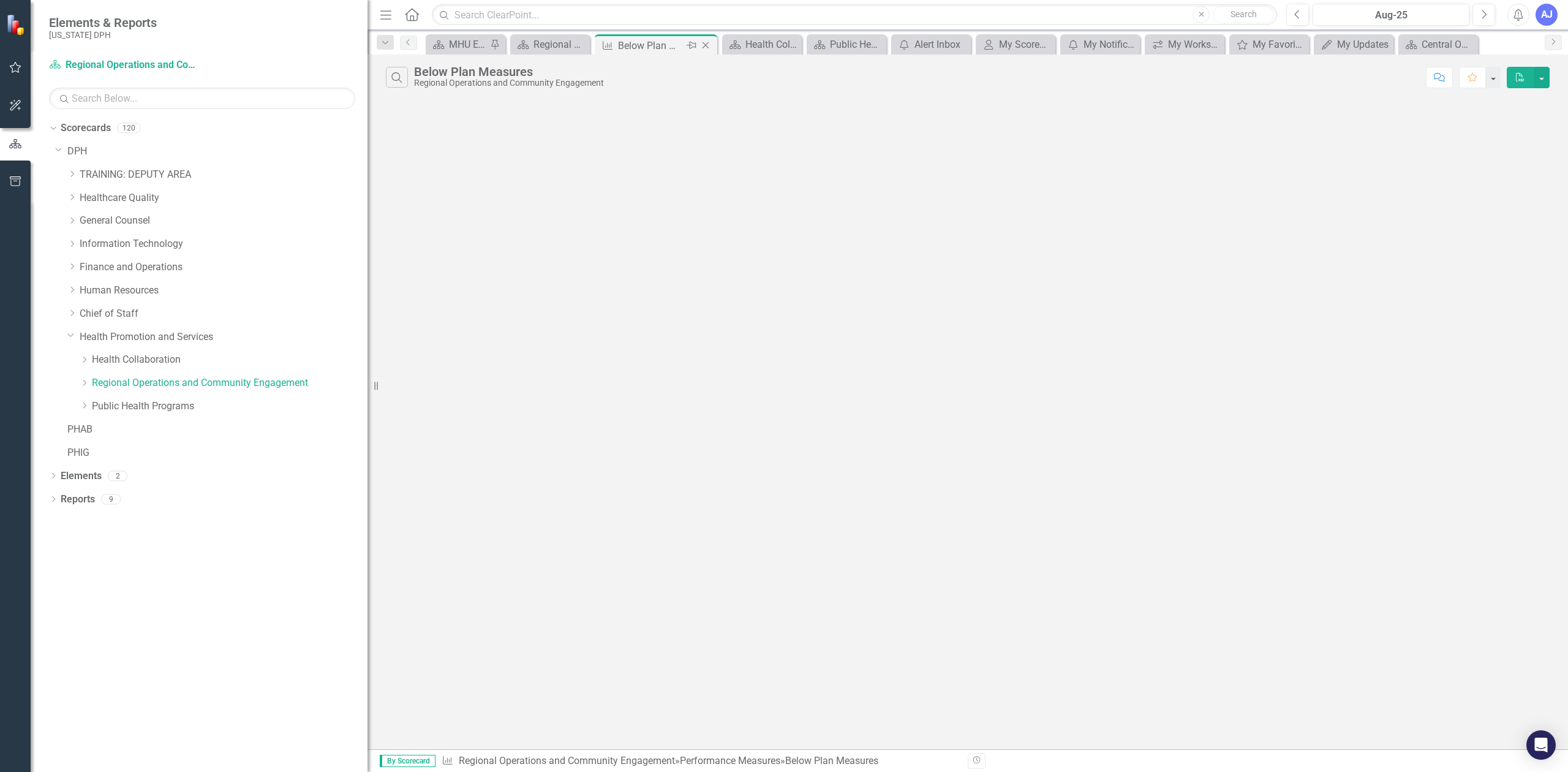
click at [708, 47] on icon "Close" at bounding box center [706, 45] width 12 height 9
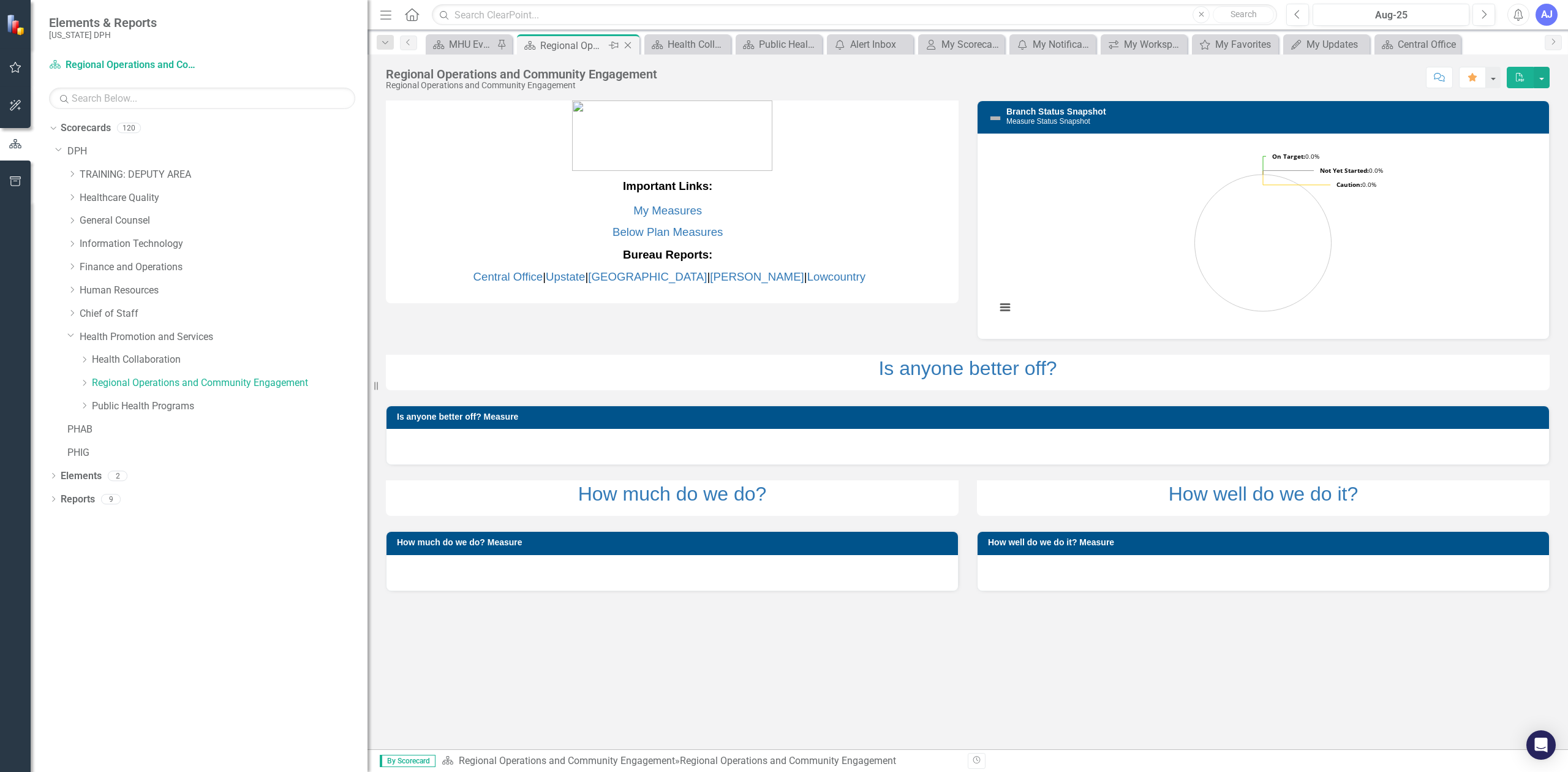
click at [625, 44] on icon "Close" at bounding box center [628, 45] width 12 height 9
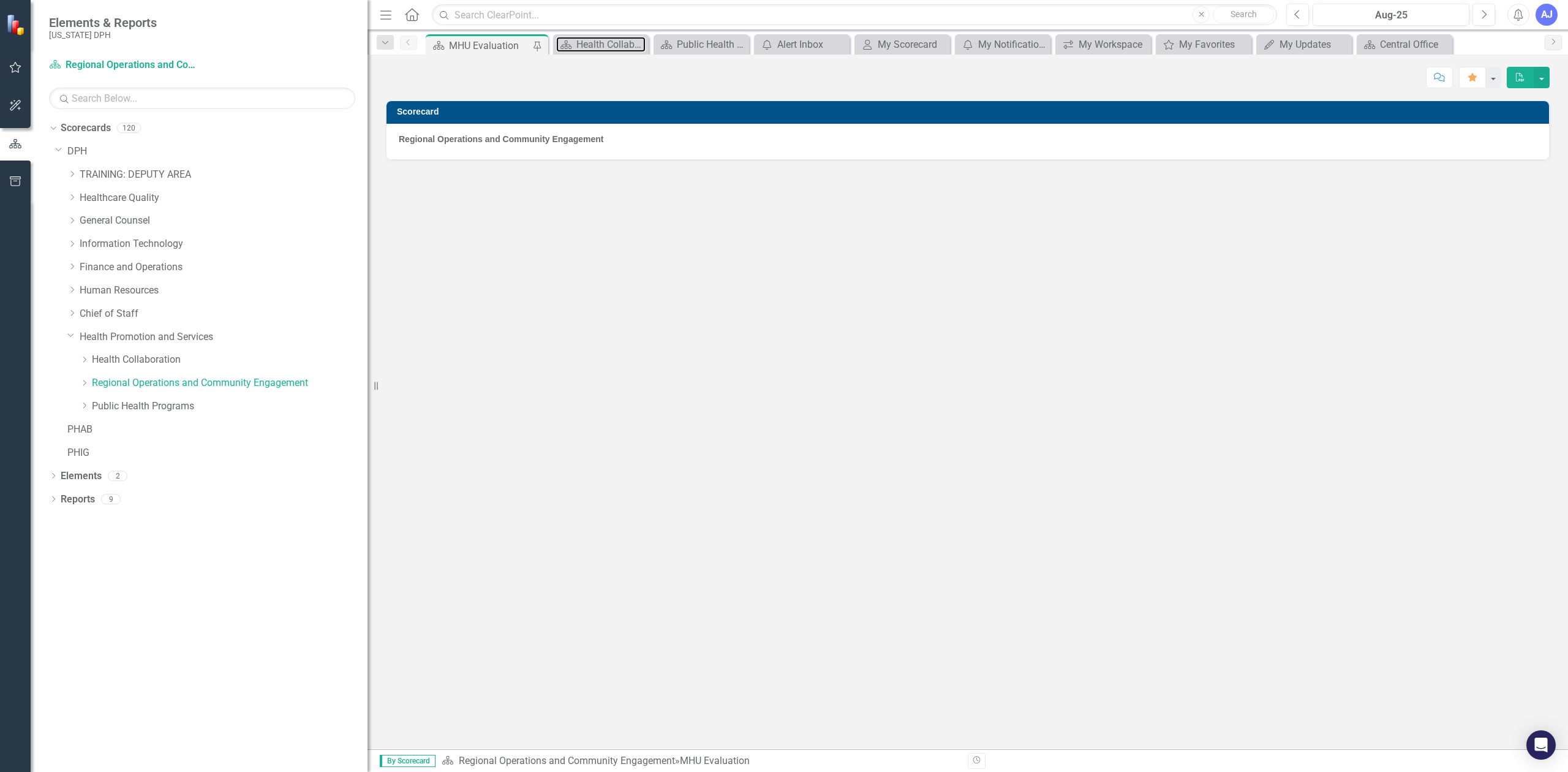
click at [625, 44] on div "Health Collaboration" at bounding box center [611, 45] width 69 height 16
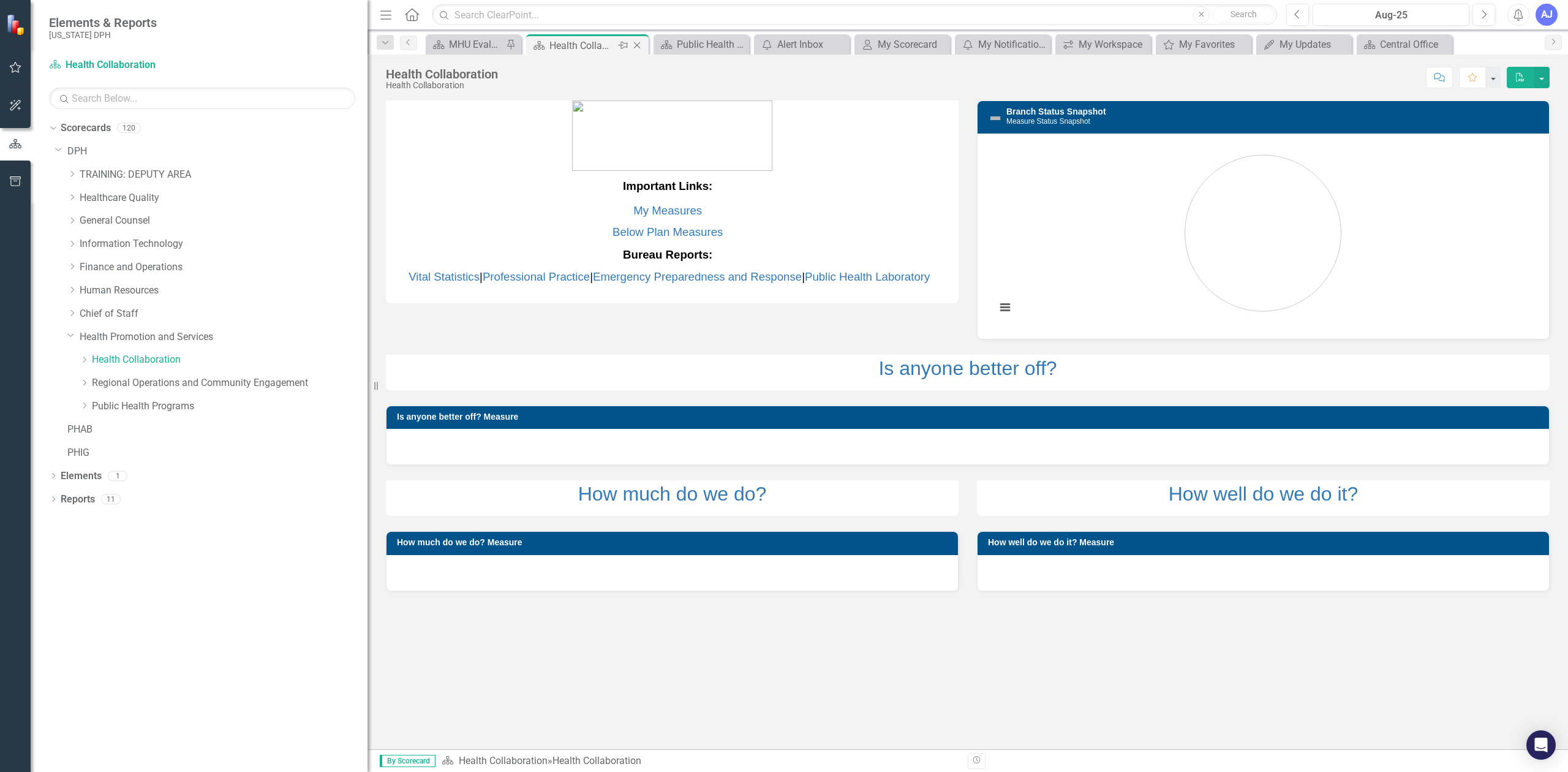
click at [631, 45] on icon "Close" at bounding box center [637, 45] width 12 height 9
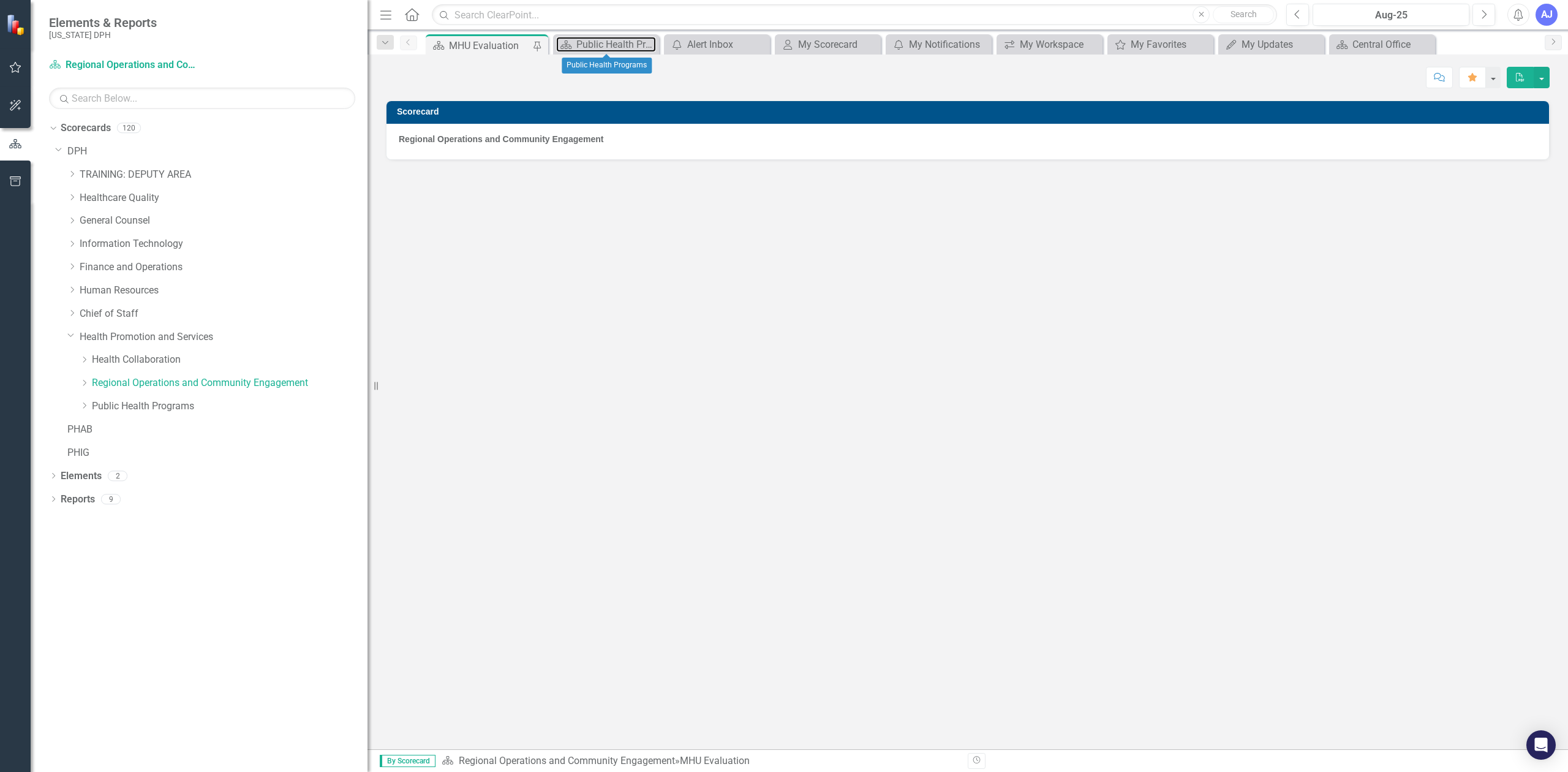
click at [635, 45] on div "Public Health Programs" at bounding box center [616, 45] width 79 height 16
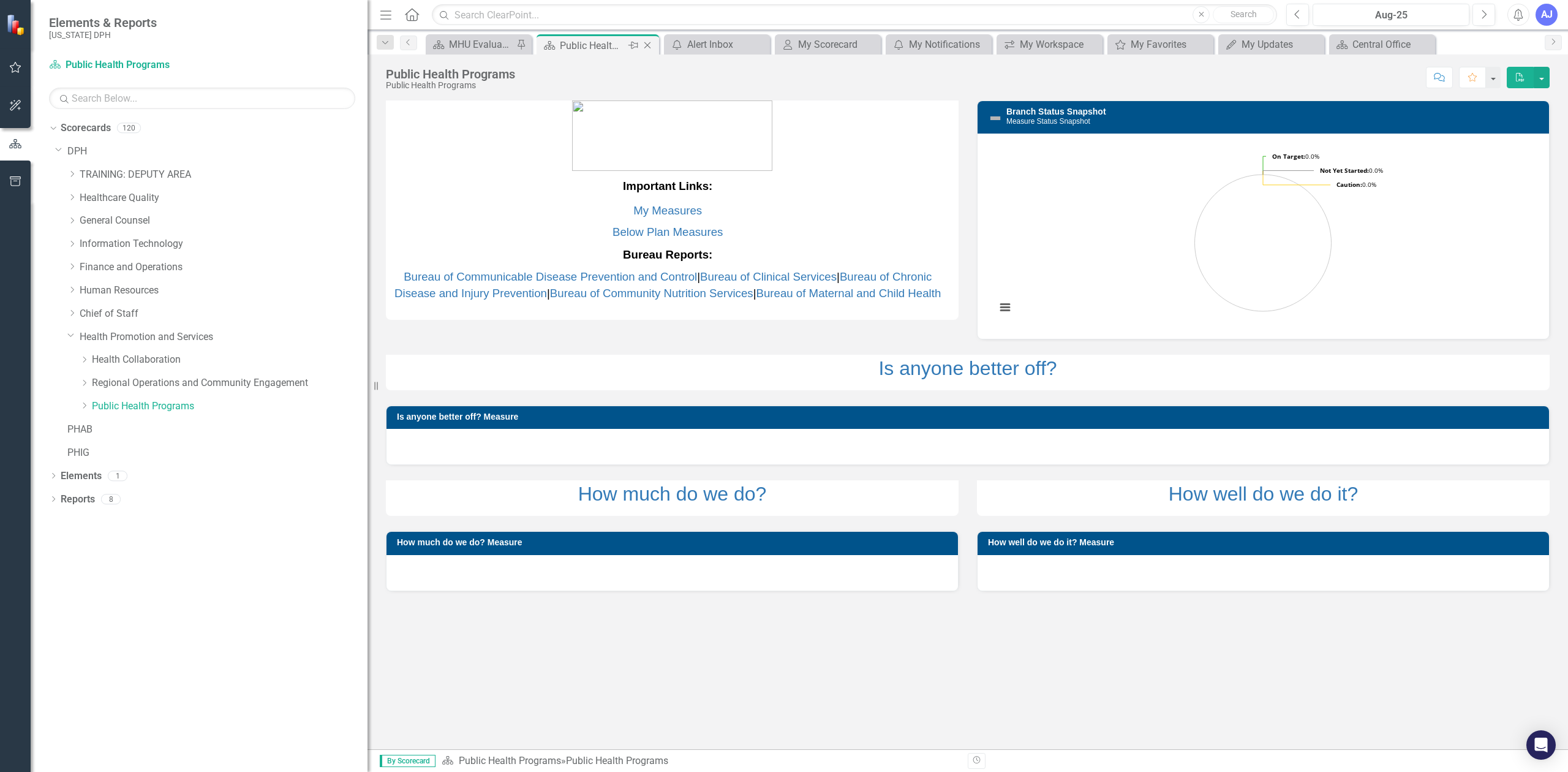
click at [649, 45] on icon "Close" at bounding box center [648, 45] width 12 height 9
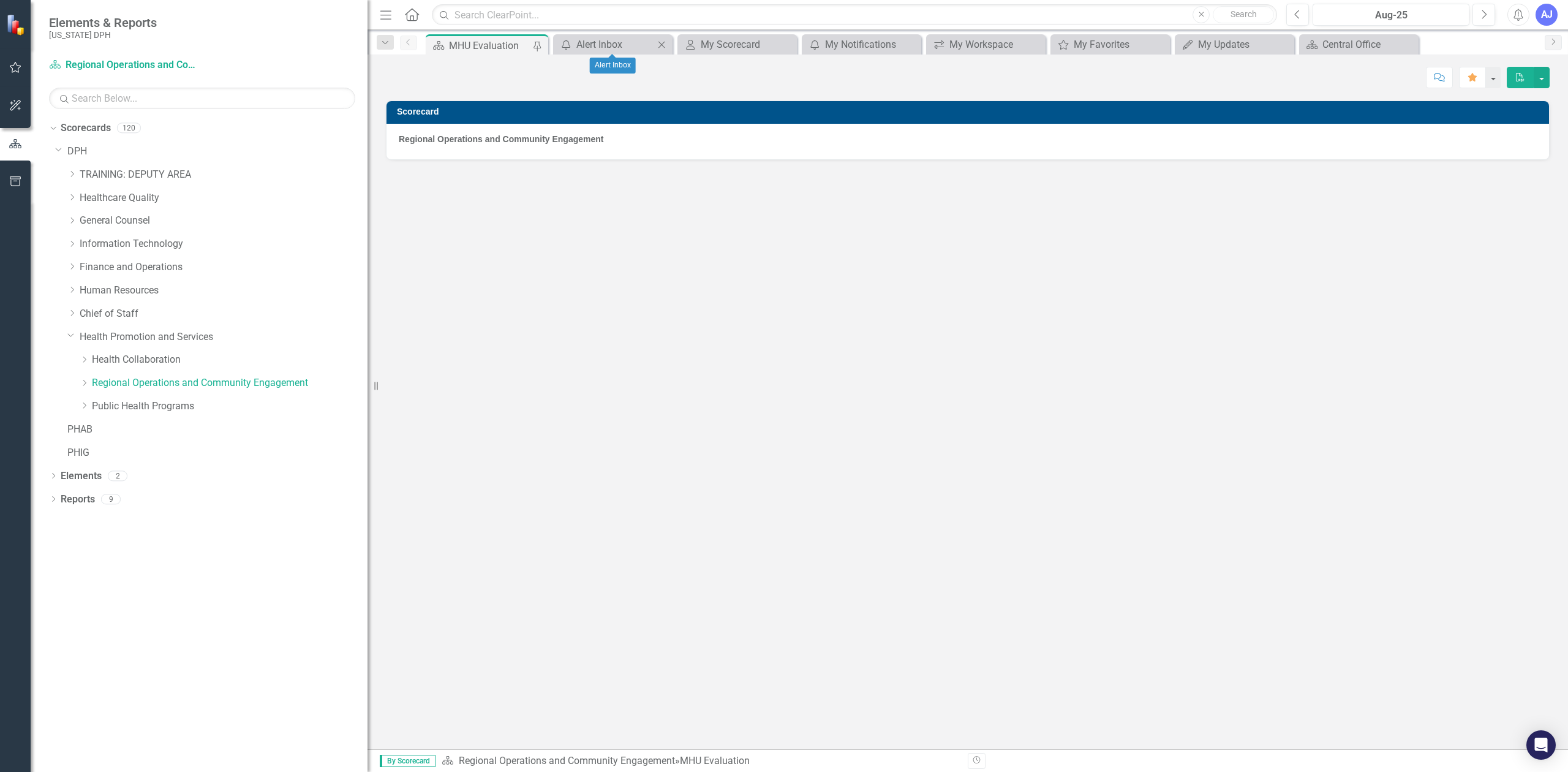
click at [658, 45] on icon "Close" at bounding box center [662, 44] width 12 height 9
click at [669, 45] on icon "Close" at bounding box center [665, 44] width 12 height 9
click at [0, 0] on icon "Close" at bounding box center [0, 0] width 0 height 0
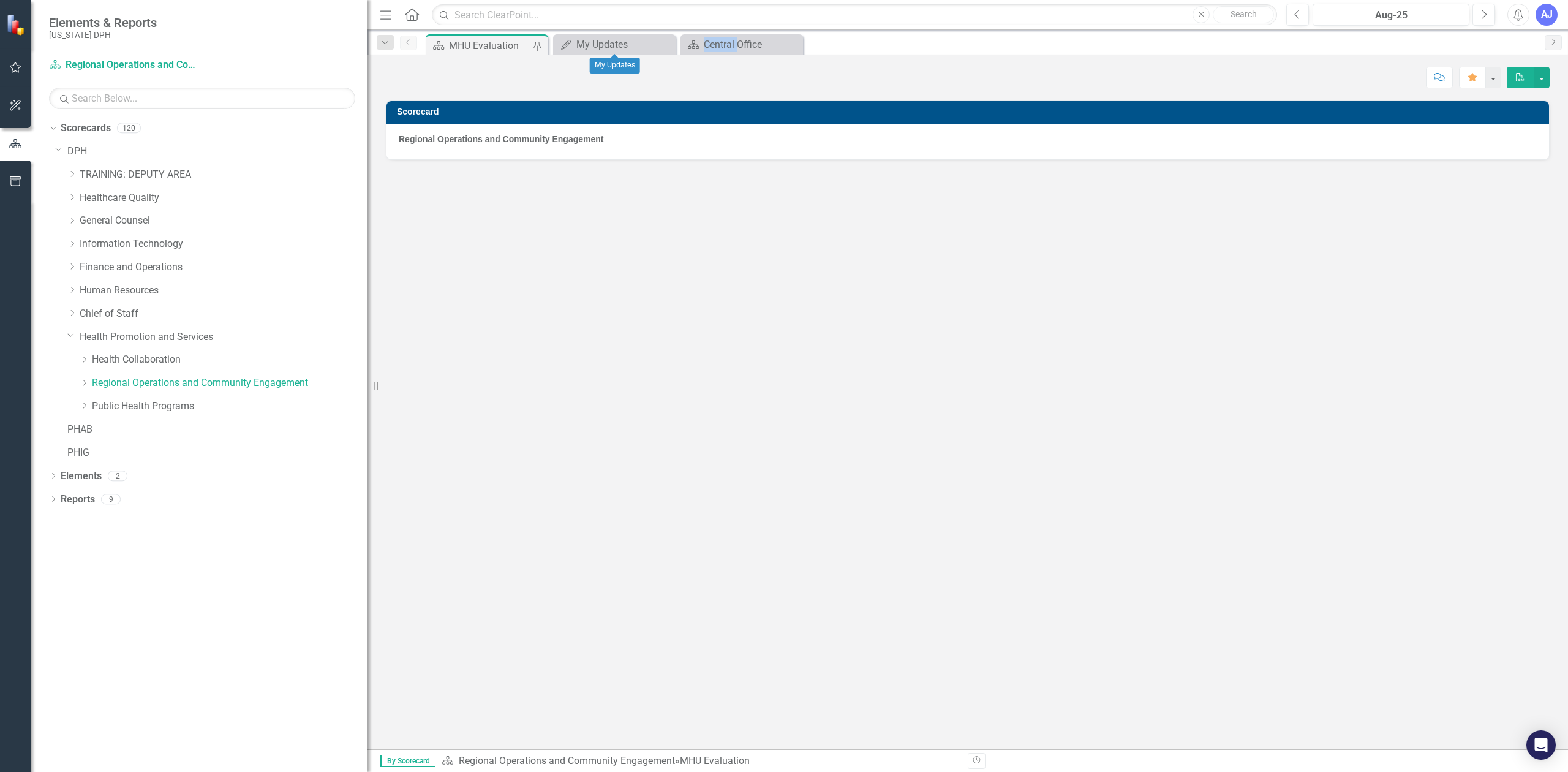
click at [0, 0] on icon "Close" at bounding box center [0, 0] width 0 height 0
click at [149, 375] on div "Dropdown Regional Operations and Community Engagement" at bounding box center [223, 383] width 288 height 20
click at [55, 476] on icon "Dropdown" at bounding box center [53, 477] width 9 height 7
click at [837, 422] on div "Scorecard Regional Operations and Community Engagement" at bounding box center [968, 424] width 1201 height 649
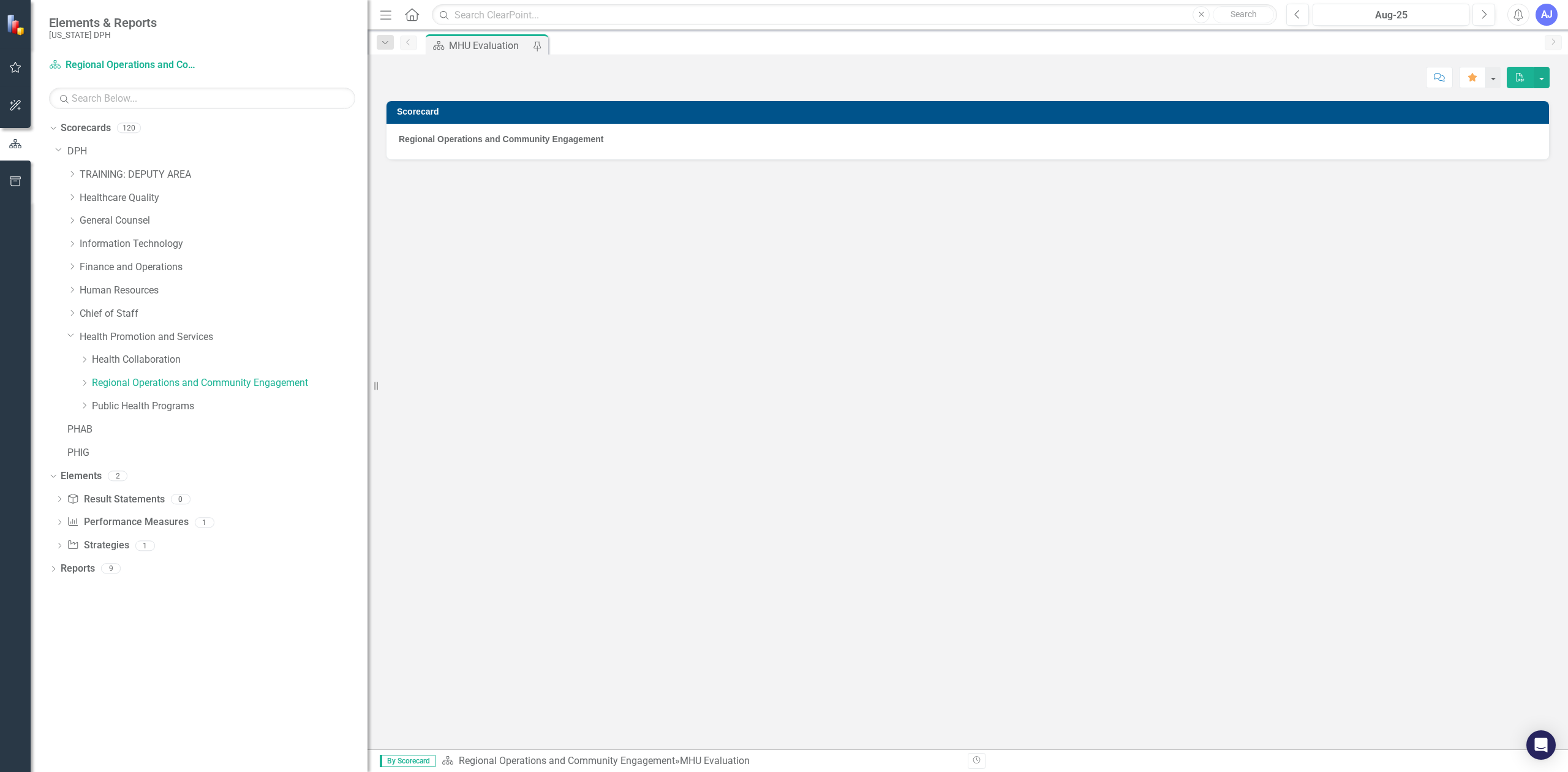
click at [753, 294] on div "Scorecard Regional Operations and Community Engagement" at bounding box center [968, 424] width 1201 height 649
